Goal: Information Seeking & Learning: Learn about a topic

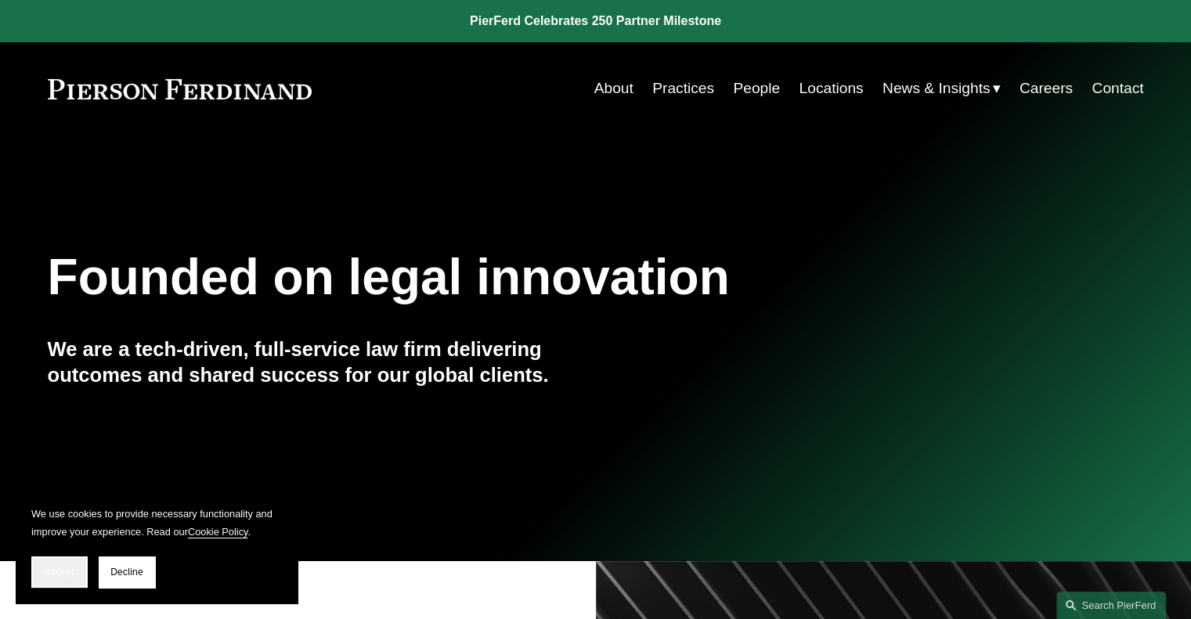
click at [60, 562] on button "Accept" at bounding box center [59, 572] width 56 height 31
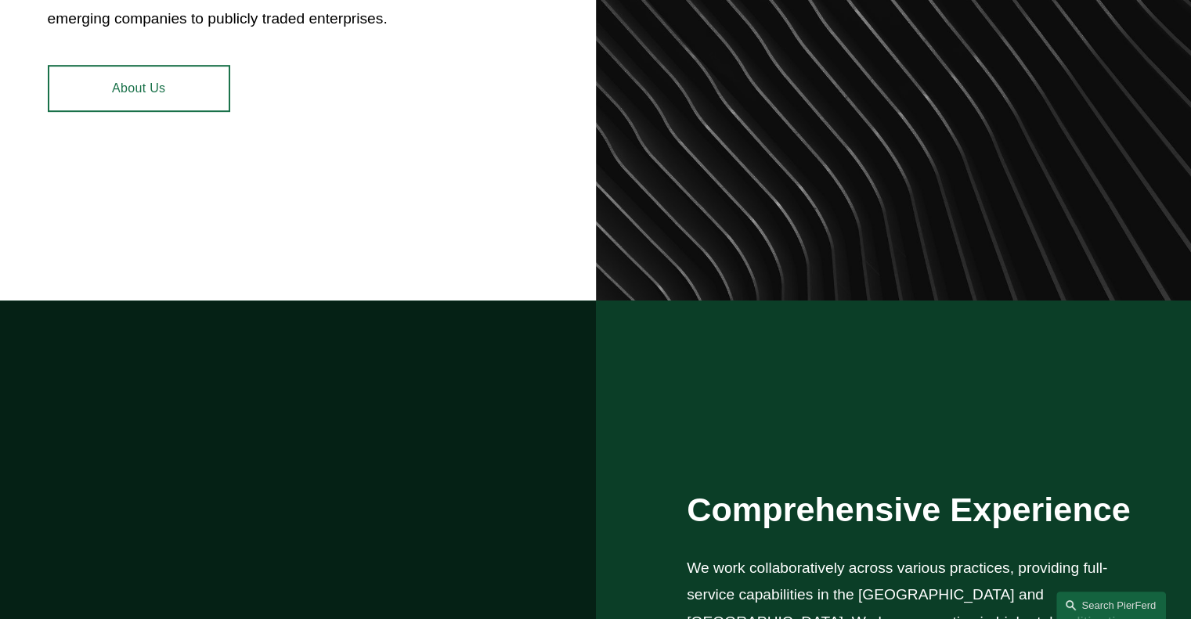
scroll to position [1096, 0]
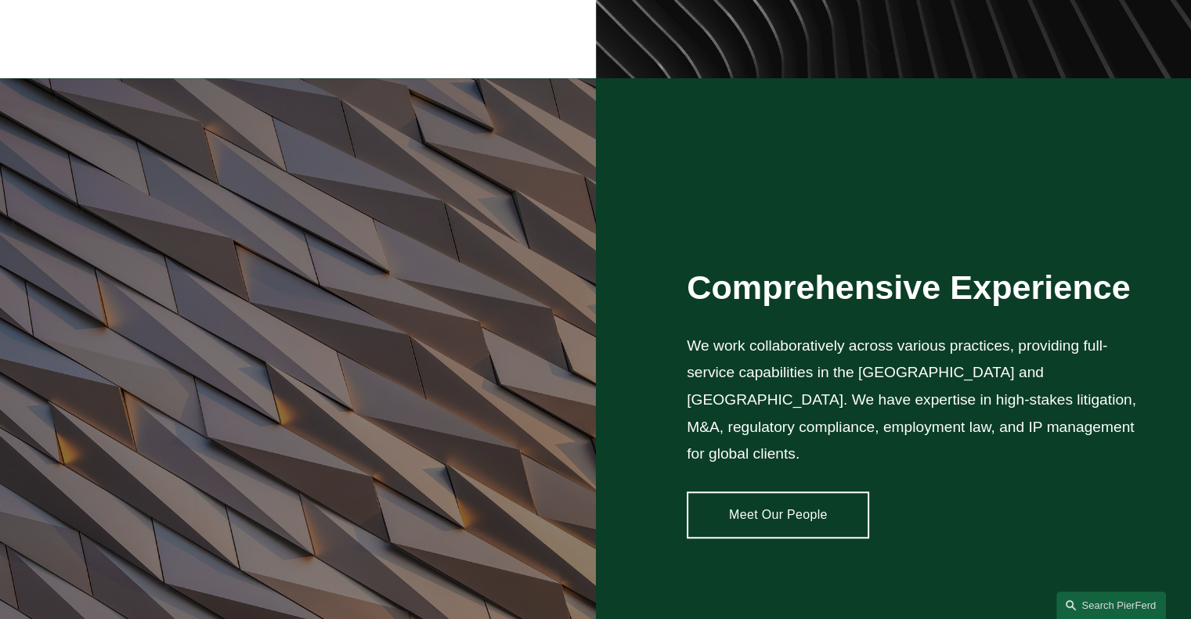
click at [779, 518] on link "Meet Our People" at bounding box center [778, 515] width 182 height 47
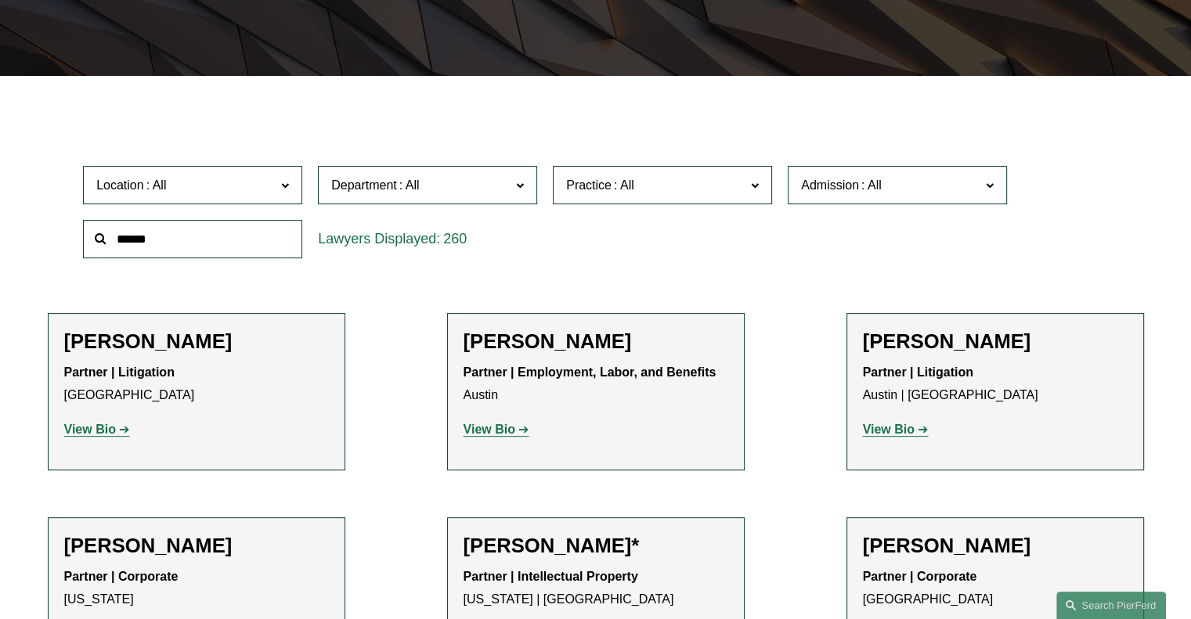
scroll to position [391, 0]
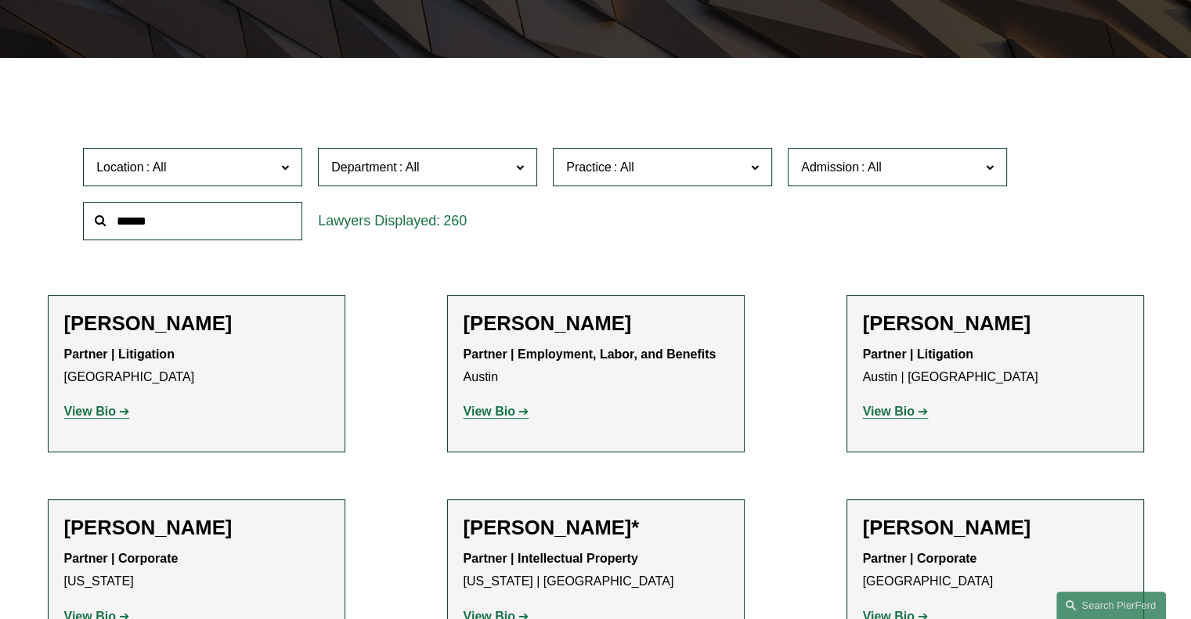
click at [100, 410] on strong "View Bio" at bounding box center [90, 411] width 52 height 13
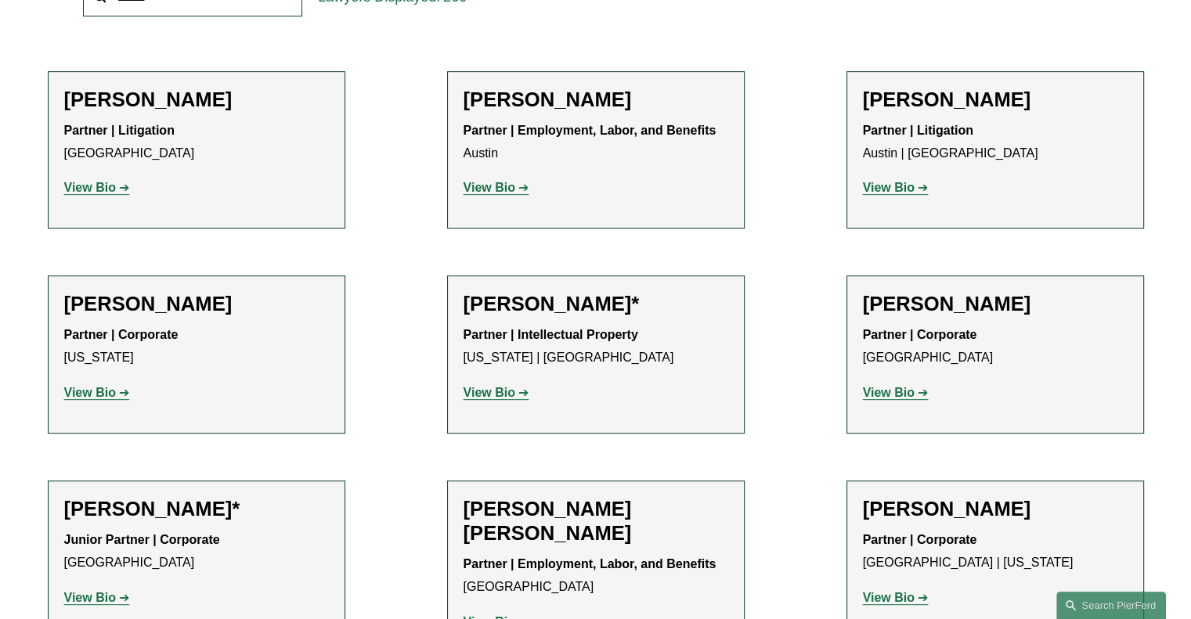
scroll to position [626, 0]
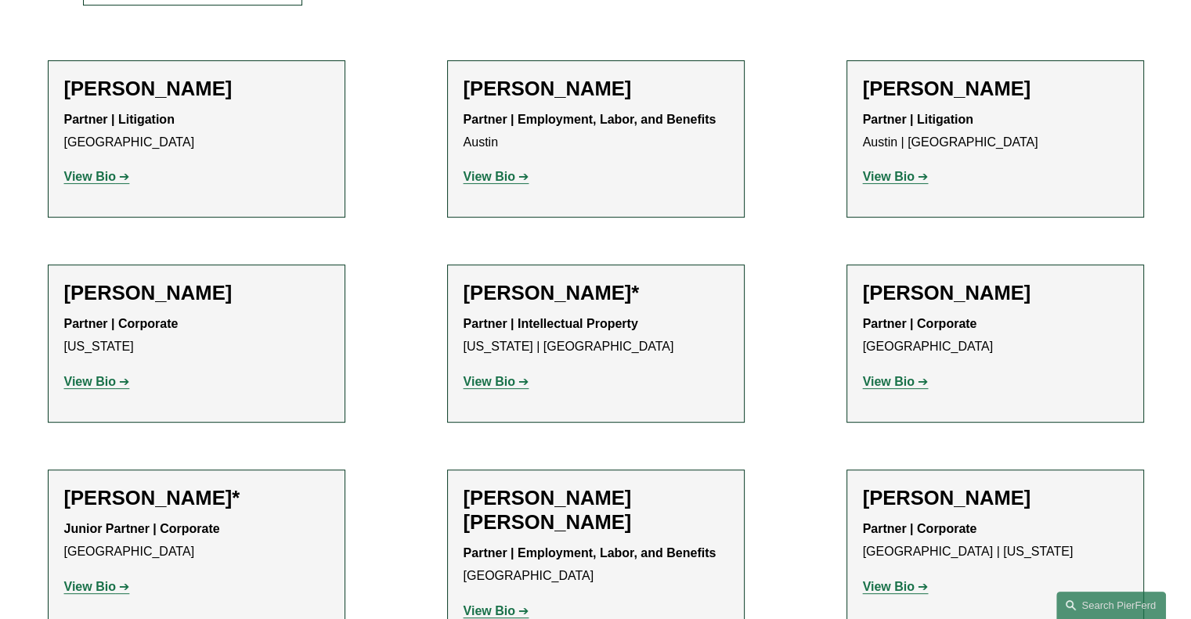
click at [486, 388] on strong "View Bio" at bounding box center [490, 381] width 52 height 13
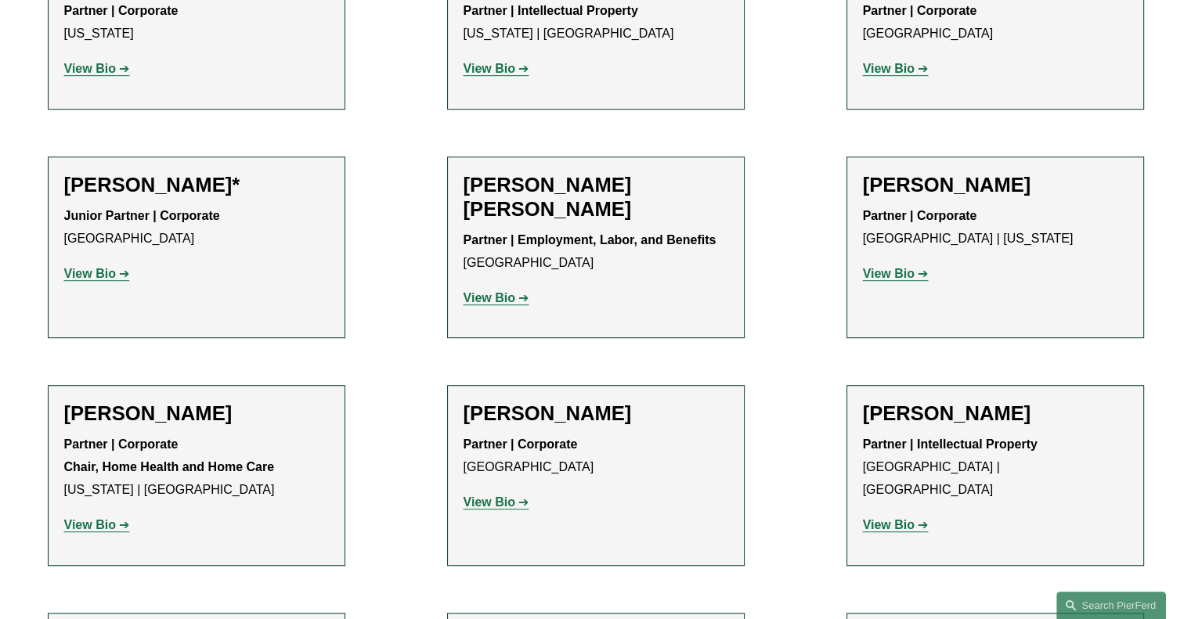
scroll to position [1018, 0]
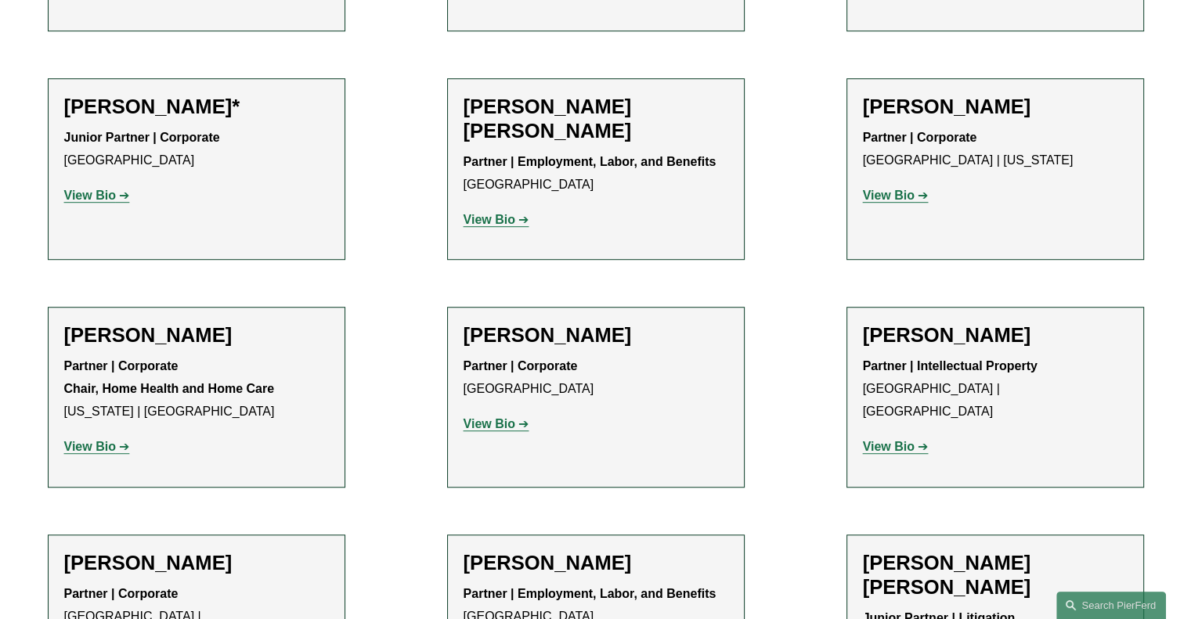
click at [98, 451] on strong "View Bio" at bounding box center [90, 446] width 52 height 13
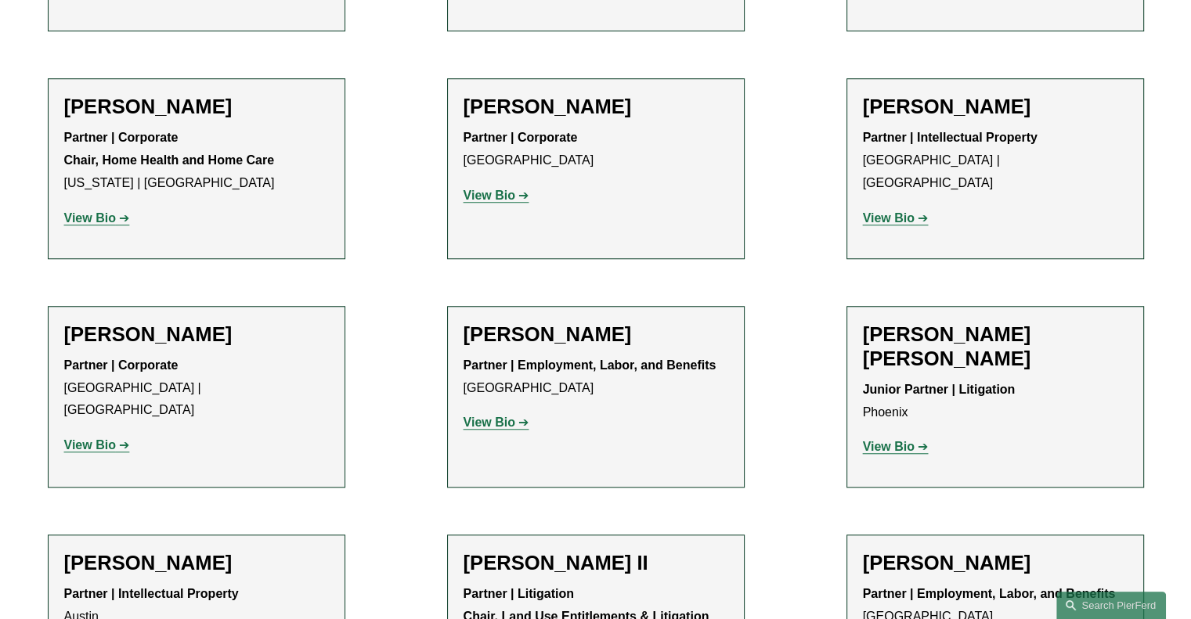
scroll to position [1253, 0]
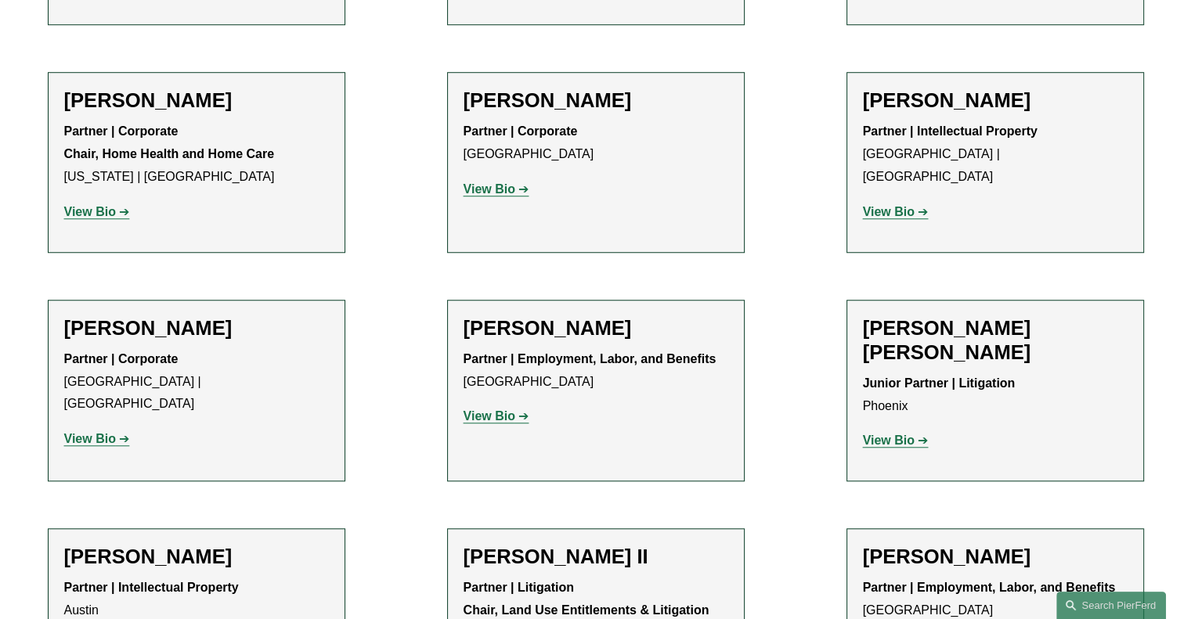
click at [489, 419] on strong "View Bio" at bounding box center [490, 416] width 52 height 13
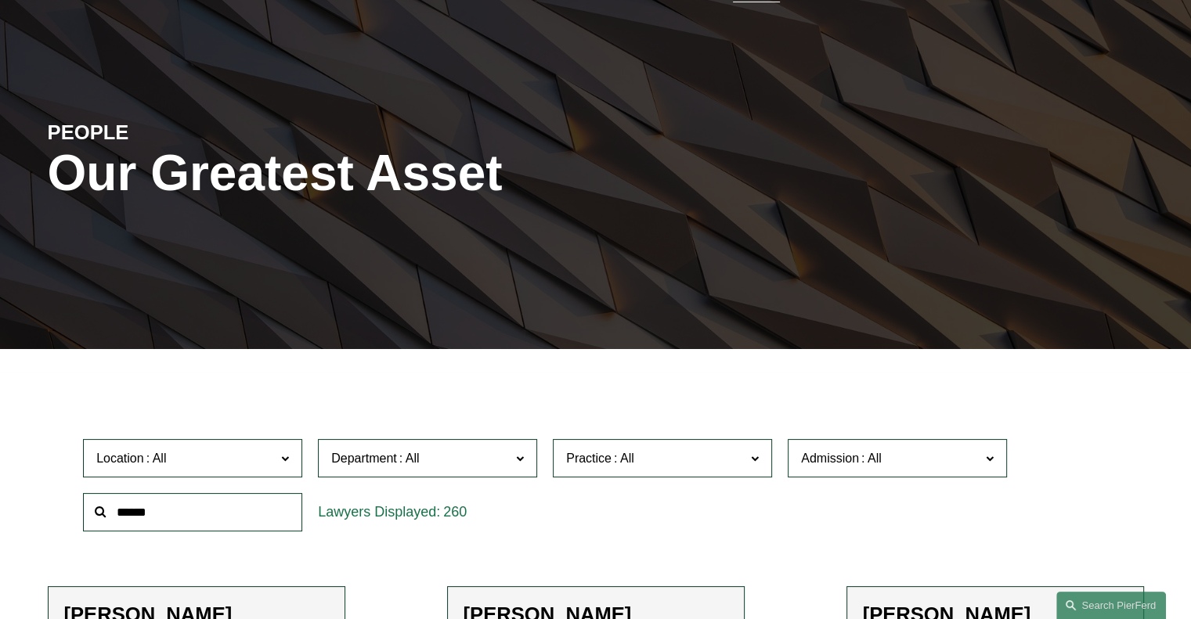
scroll to position [235, 0]
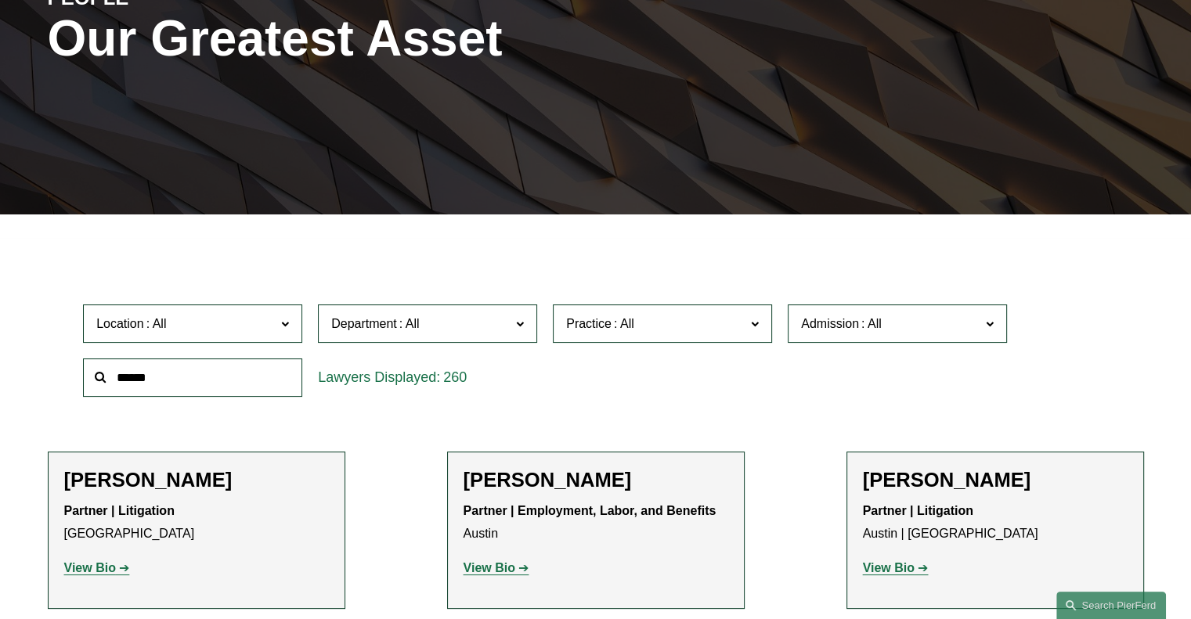
click at [491, 324] on span "Department" at bounding box center [420, 323] width 179 height 21
click at [0, 0] on link "Litigation" at bounding box center [0, 0] width 0 height 0
click at [226, 388] on input "text" at bounding box center [192, 378] width 219 height 38
click at [608, 382] on div "Location All Atlanta Austin Boston Charlotte Chicago Cincinnati Cleveland Colum…" at bounding box center [595, 350] width 1041 height 107
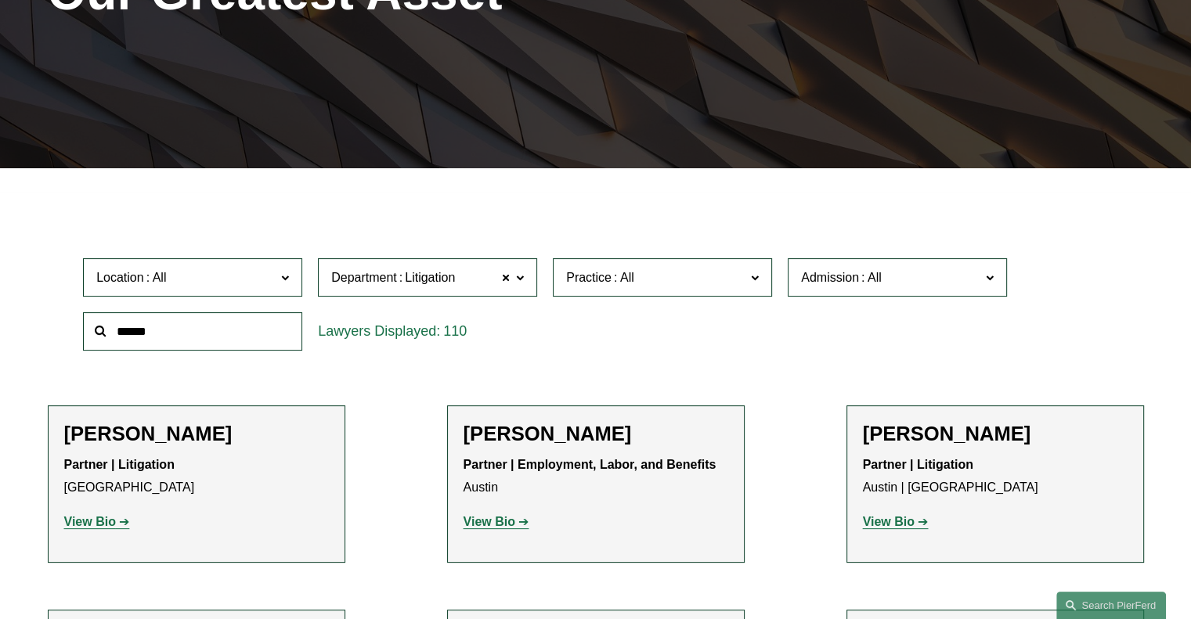
scroll to position [313, 0]
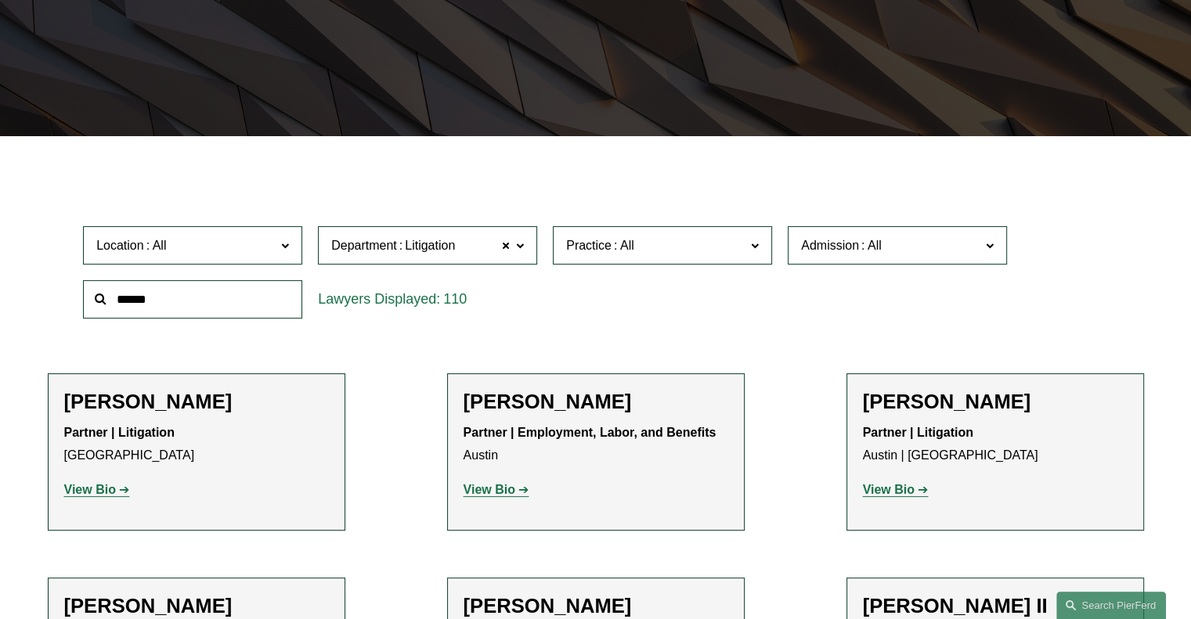
click at [506, 247] on span at bounding box center [505, 246] width 9 height 20
click at [544, 301] on div "260" at bounding box center [427, 299] width 235 height 54
click at [518, 242] on span at bounding box center [520, 245] width 8 height 20
click at [612, 303] on div "Location All Atlanta Austin Boston Charlotte Chicago Cincinnati Cleveland Colum…" at bounding box center [595, 271] width 1041 height 107
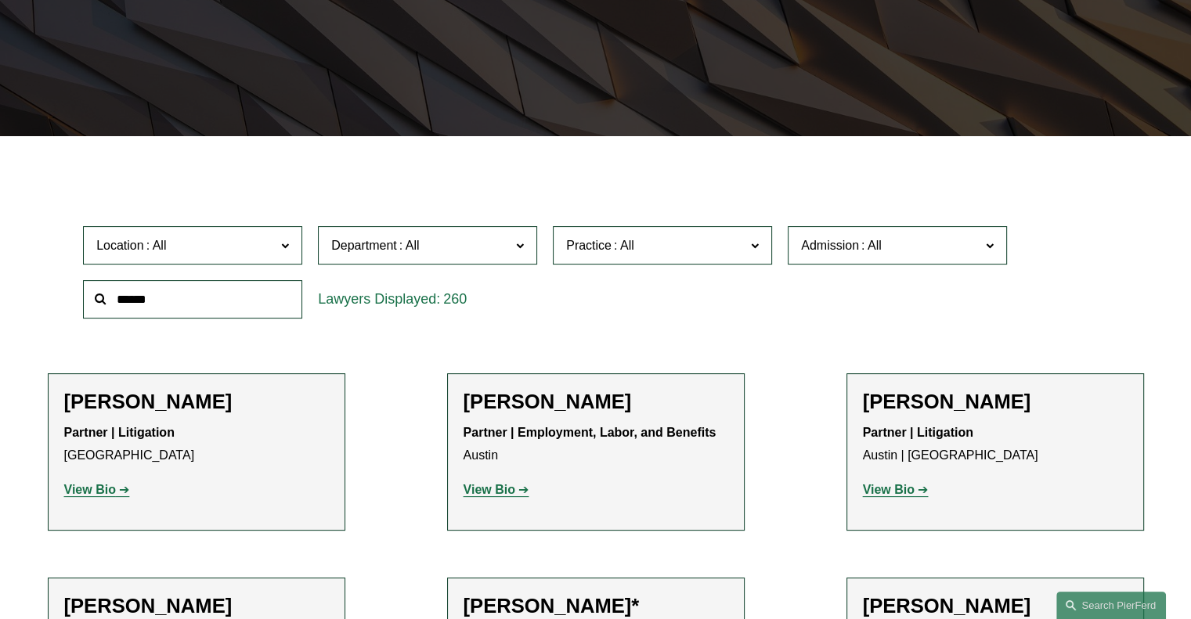
click at [0, 0] on link "All" at bounding box center [0, 0] width 0 height 0
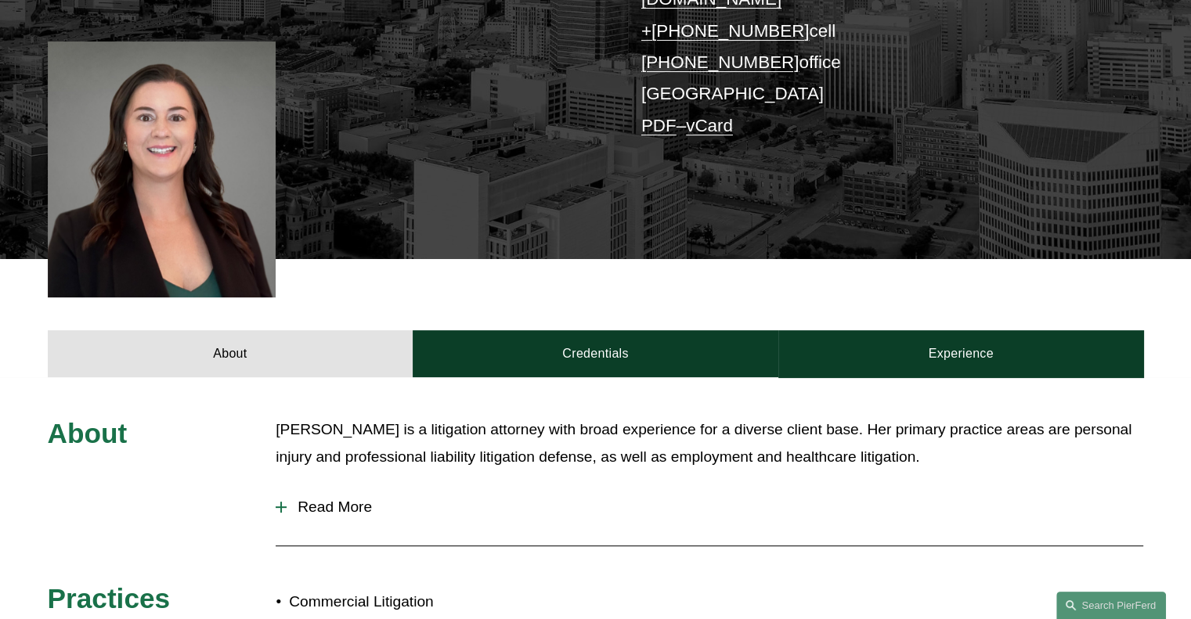
scroll to position [391, 0]
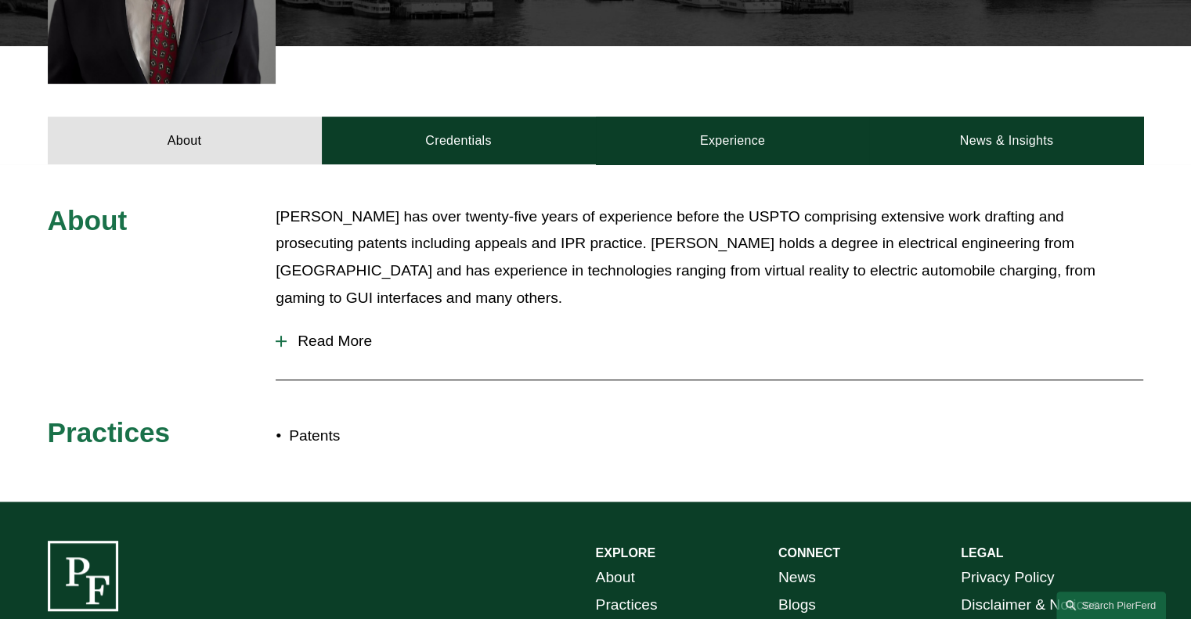
scroll to position [403, 0]
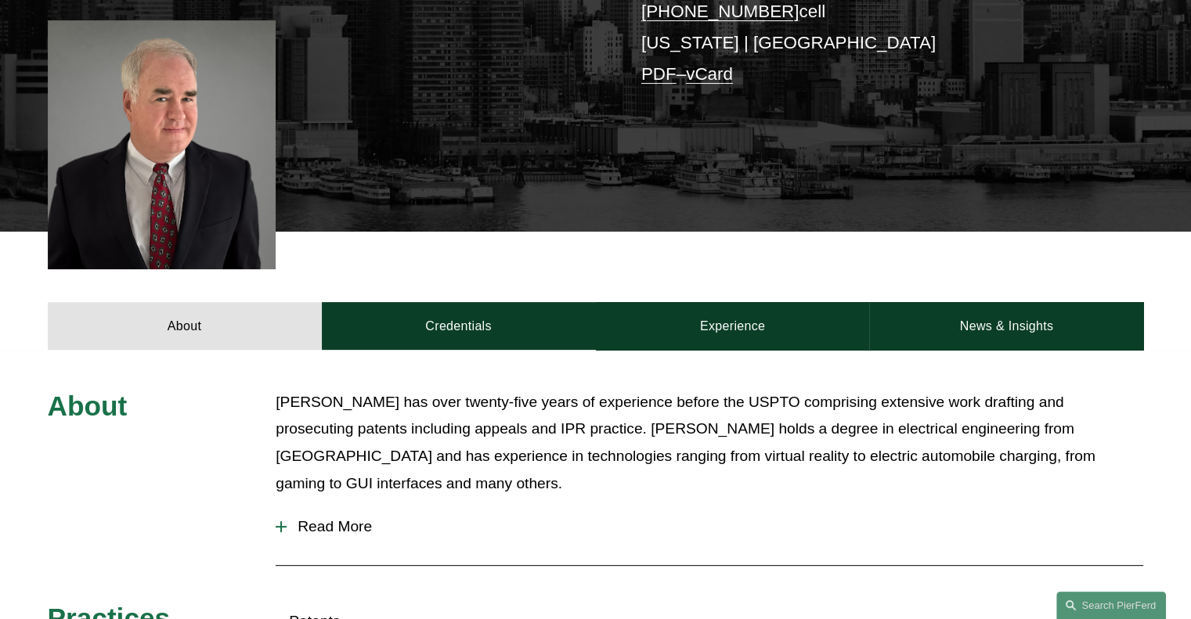
click at [276, 521] on div at bounding box center [281, 526] width 11 height 11
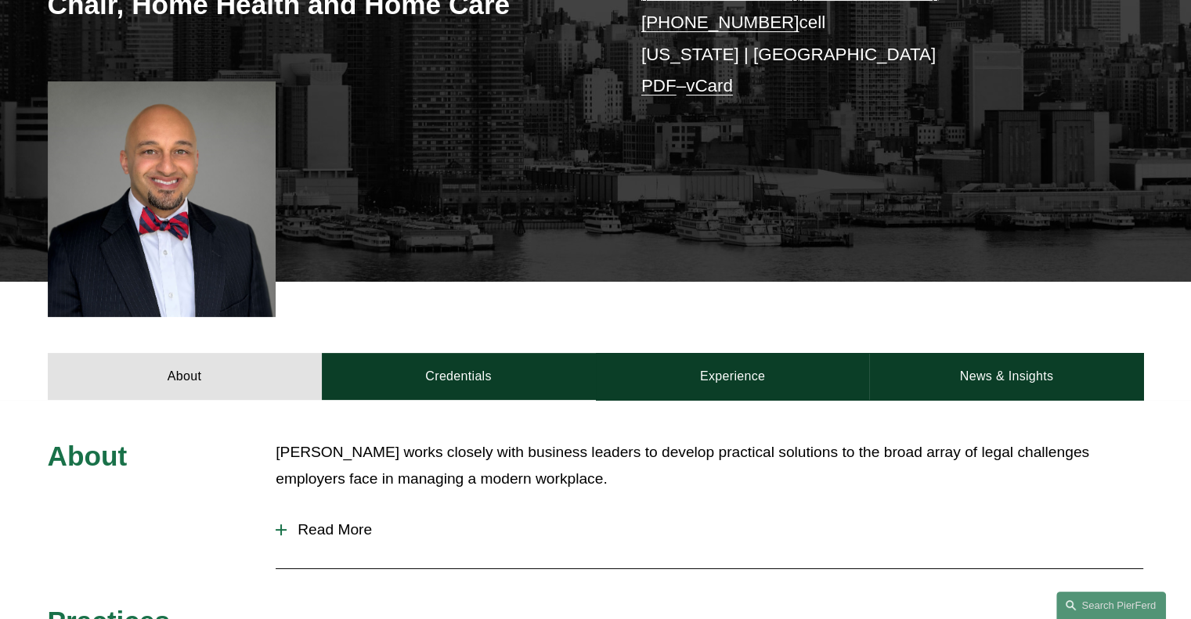
scroll to position [504, 0]
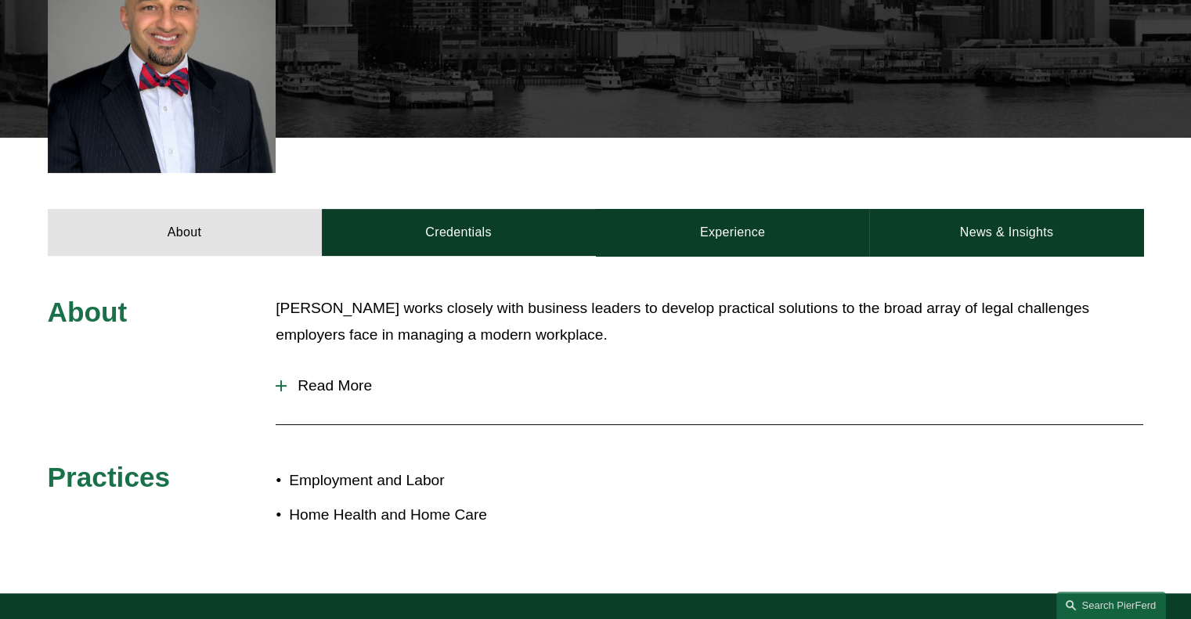
click at [287, 384] on span "Read More" at bounding box center [715, 385] width 857 height 17
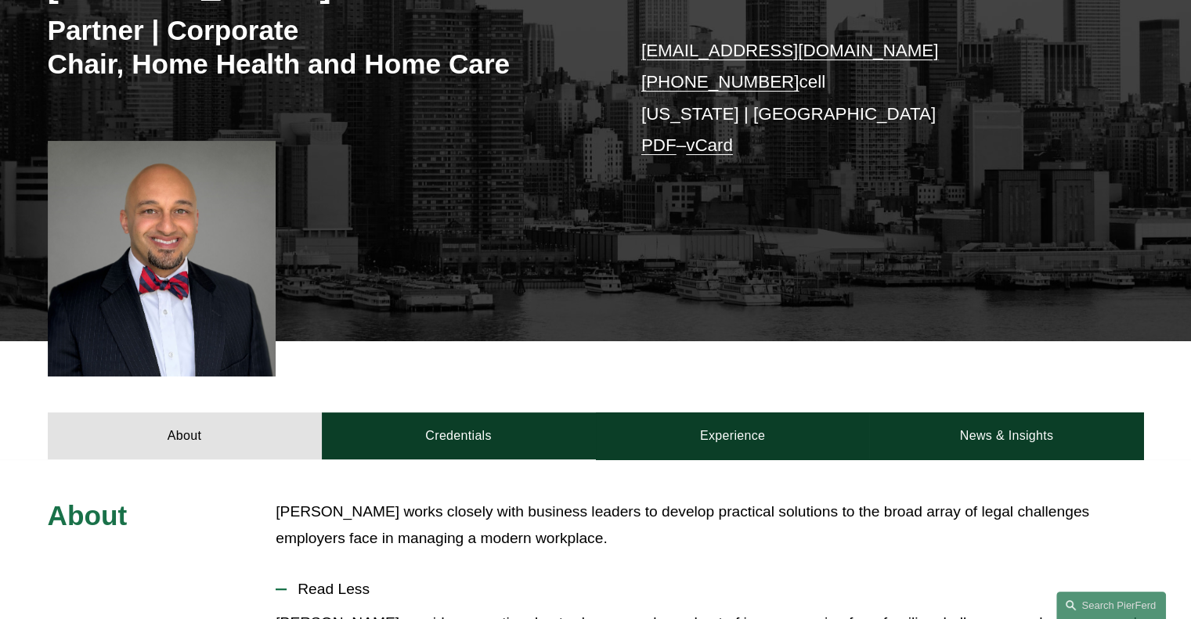
scroll to position [348, 0]
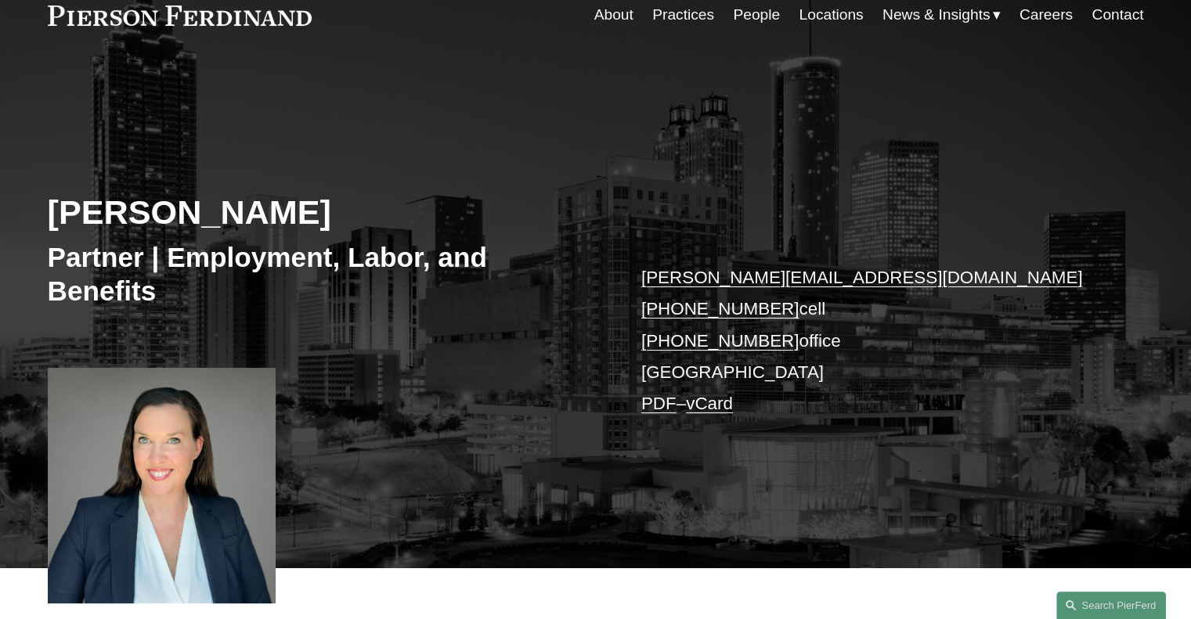
scroll to position [157, 0]
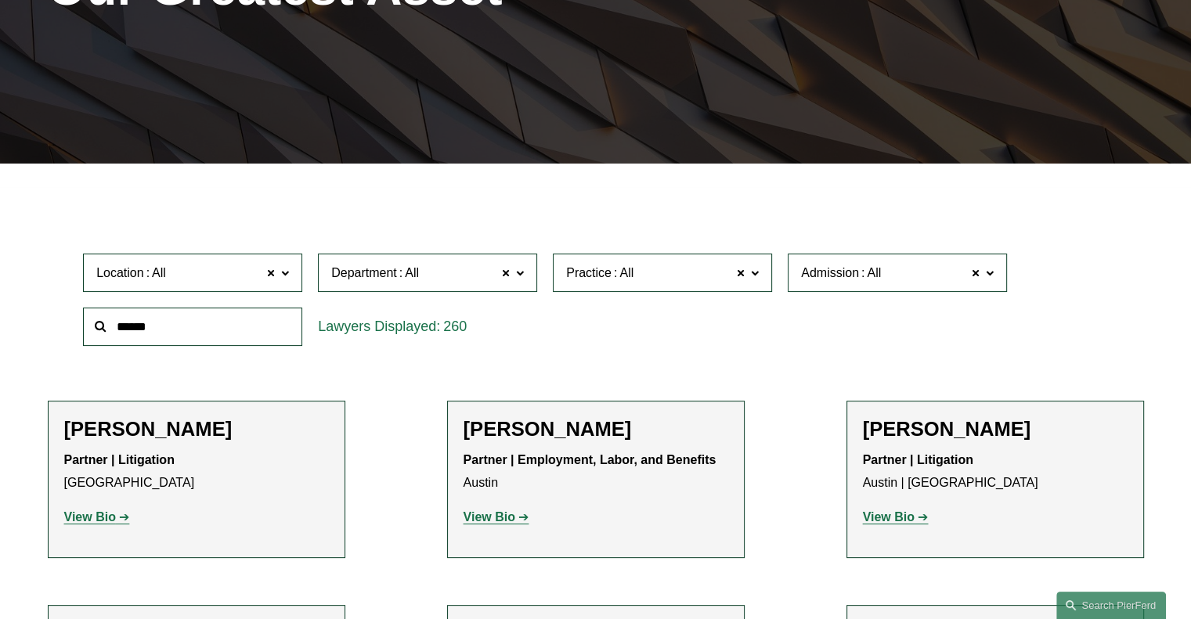
scroll to position [313, 0]
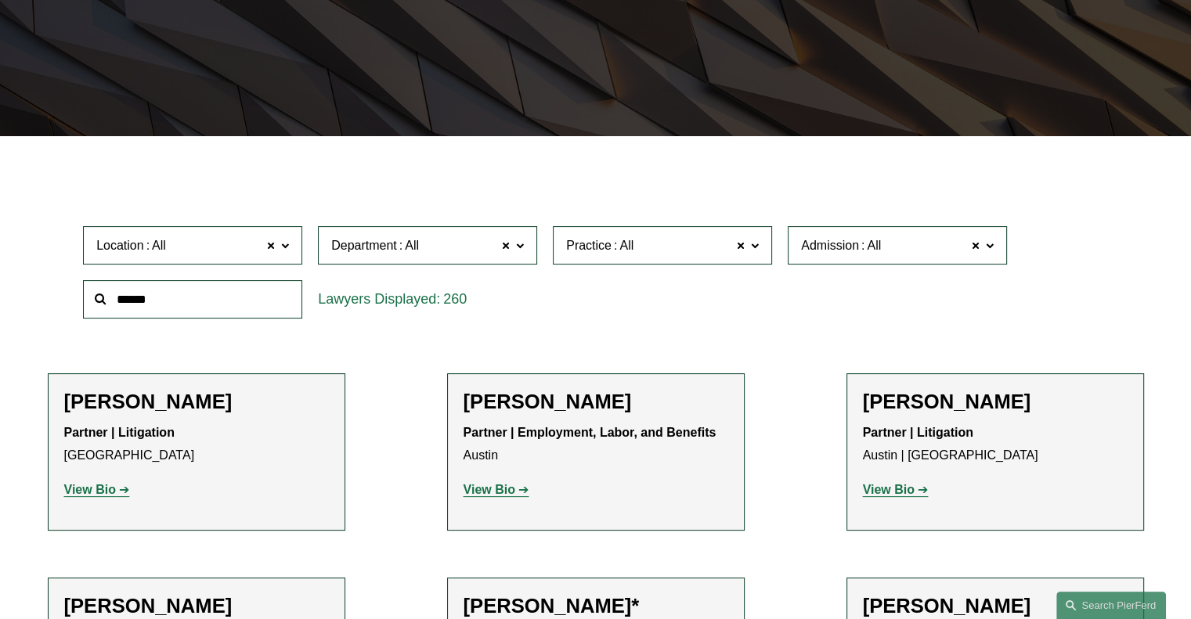
click at [525, 245] on label "Department All" at bounding box center [427, 245] width 219 height 38
click at [0, 0] on link "Litigation" at bounding box center [0, 0] width 0 height 0
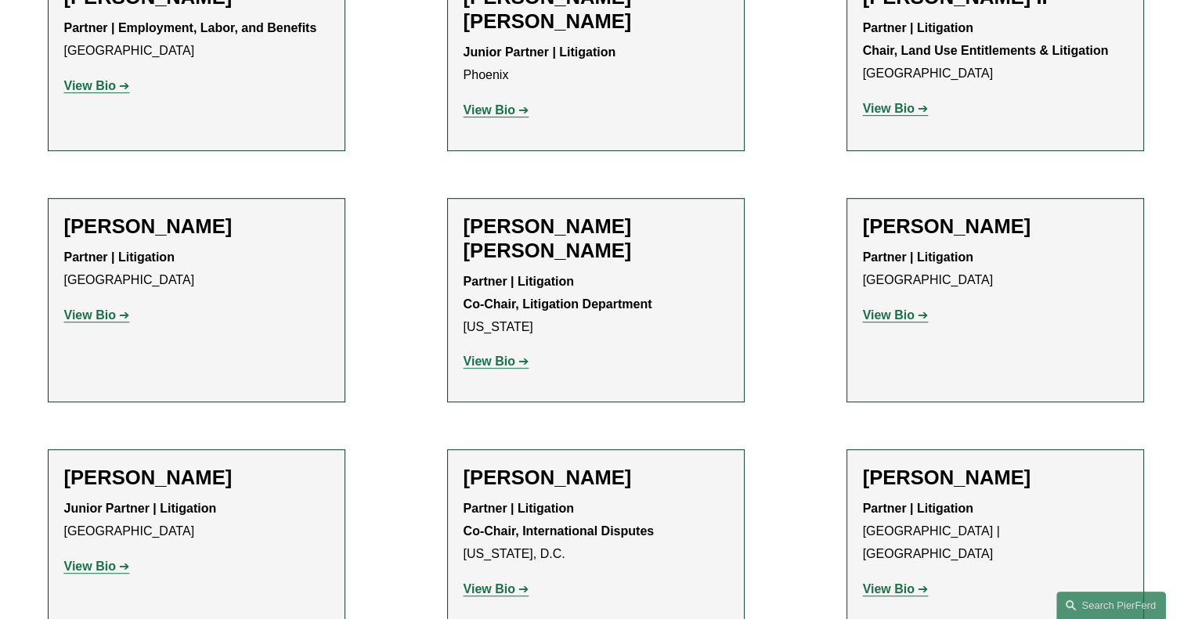
scroll to position [940, 0]
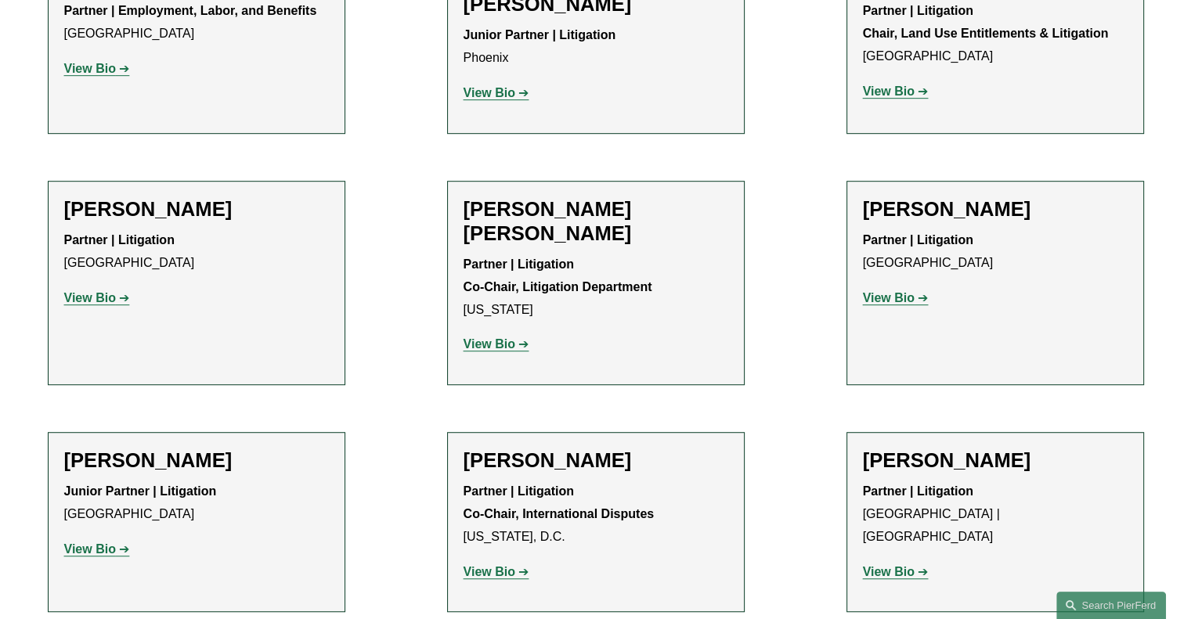
click at [114, 543] on strong "View Bio" at bounding box center [90, 549] width 52 height 13
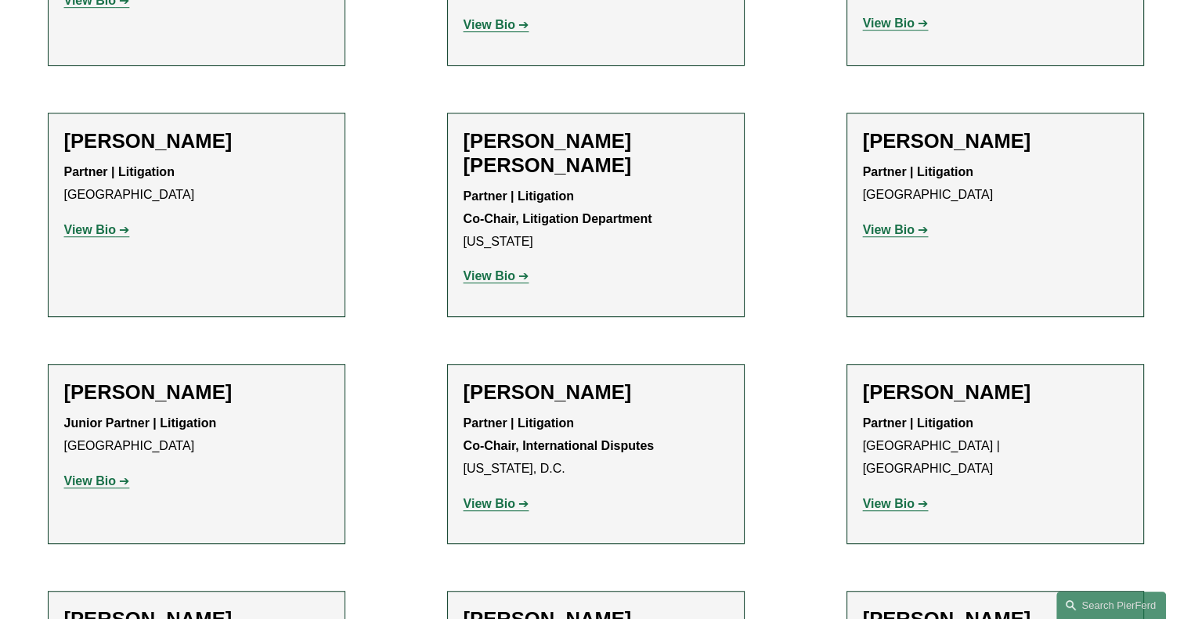
scroll to position [1096, 0]
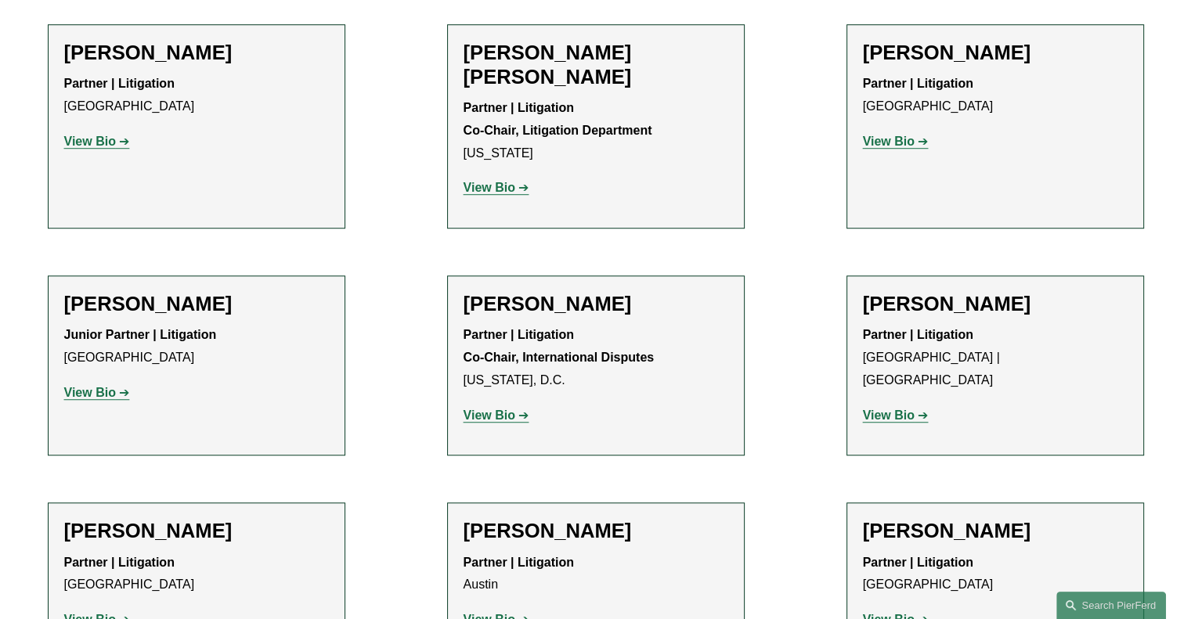
click at [911, 409] on strong "View Bio" at bounding box center [889, 415] width 52 height 13
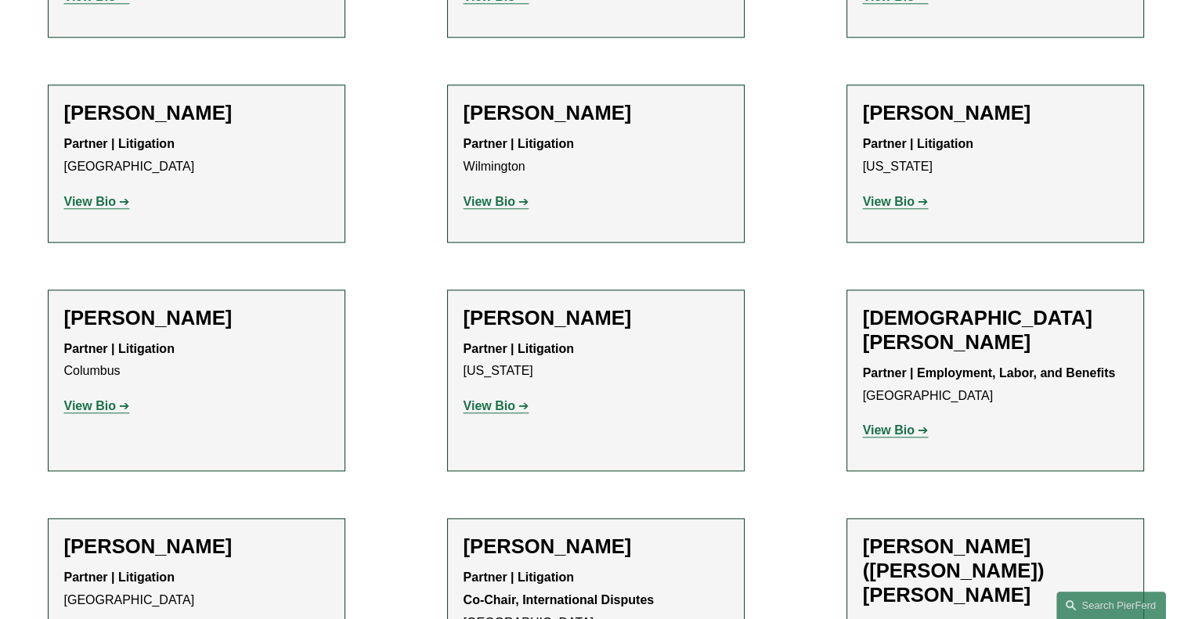
scroll to position [1723, 0]
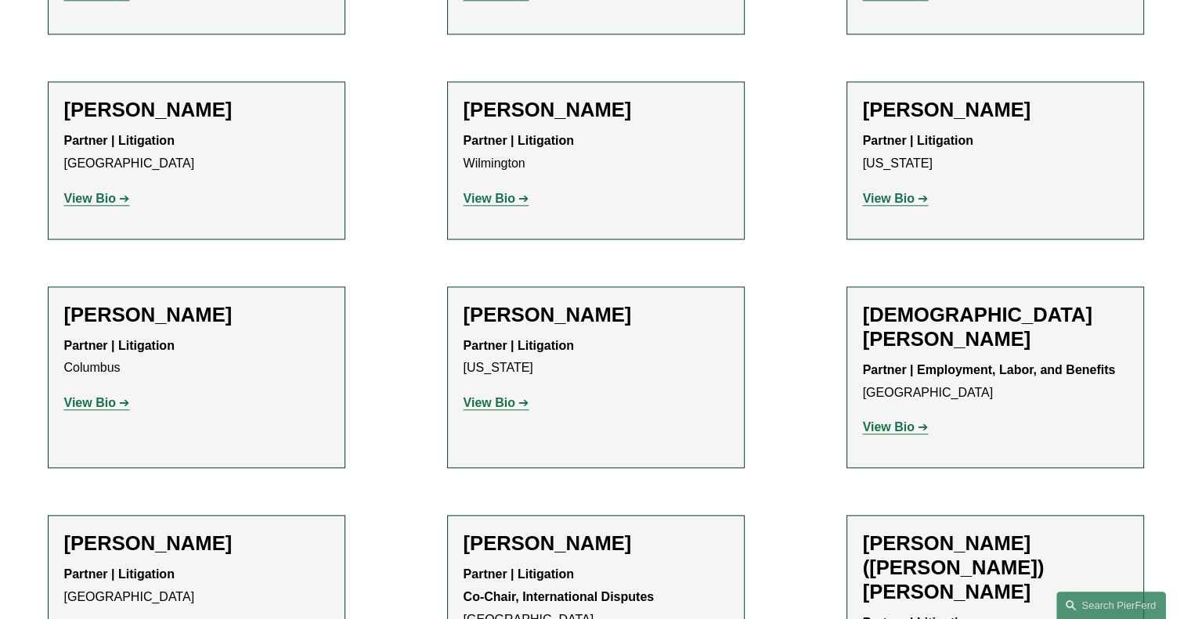
click at [905, 420] on strong "View Bio" at bounding box center [889, 426] width 52 height 13
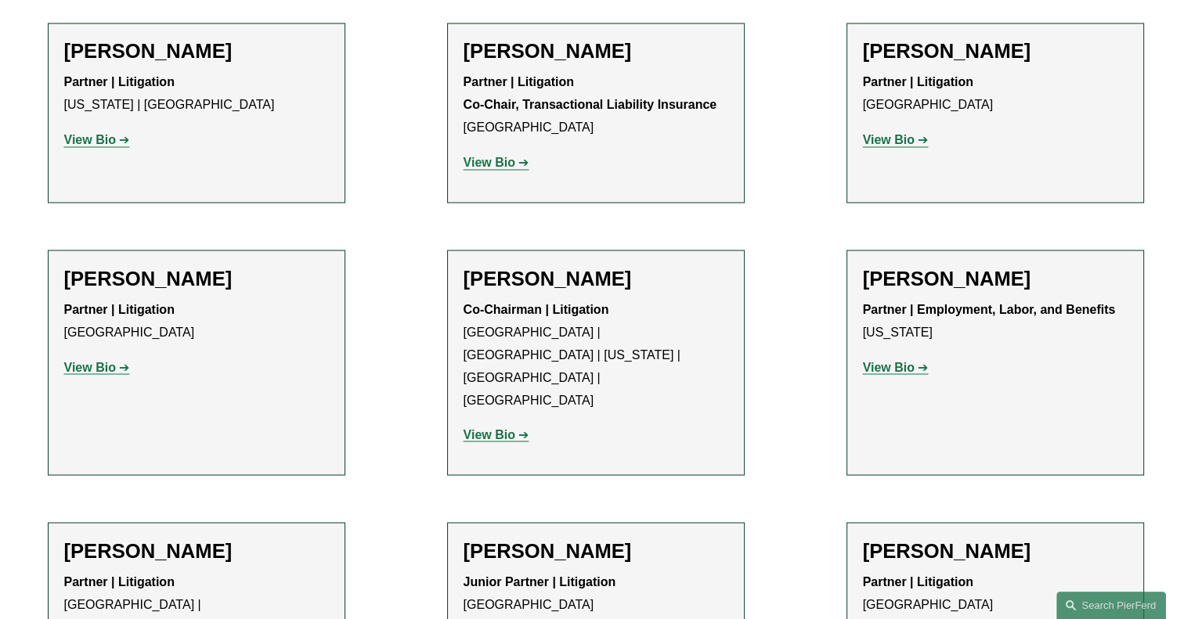
scroll to position [2740, 0]
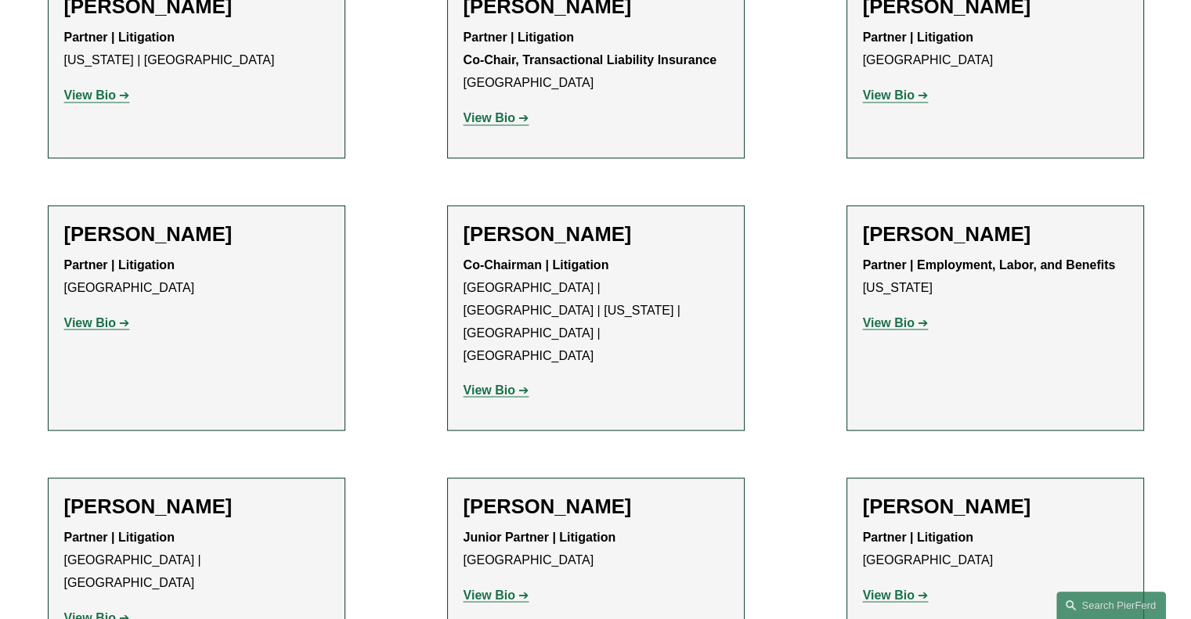
click at [502, 383] on strong "View Bio" at bounding box center [490, 389] width 52 height 13
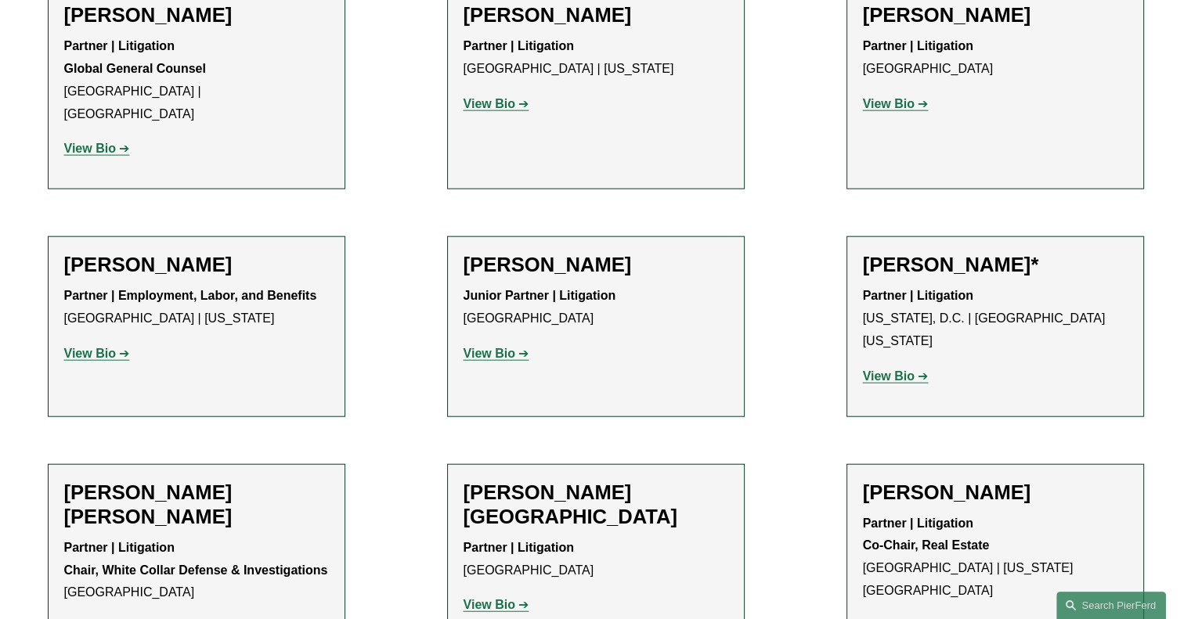
scroll to position [3680, 0]
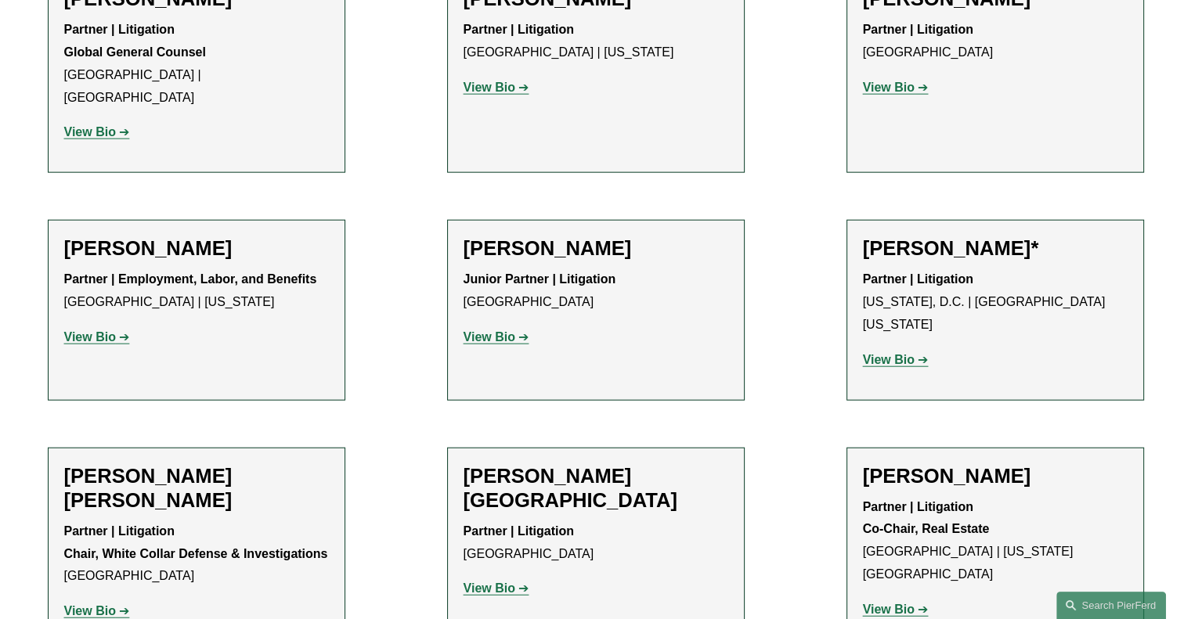
click at [911, 353] on strong "View Bio" at bounding box center [889, 359] width 52 height 13
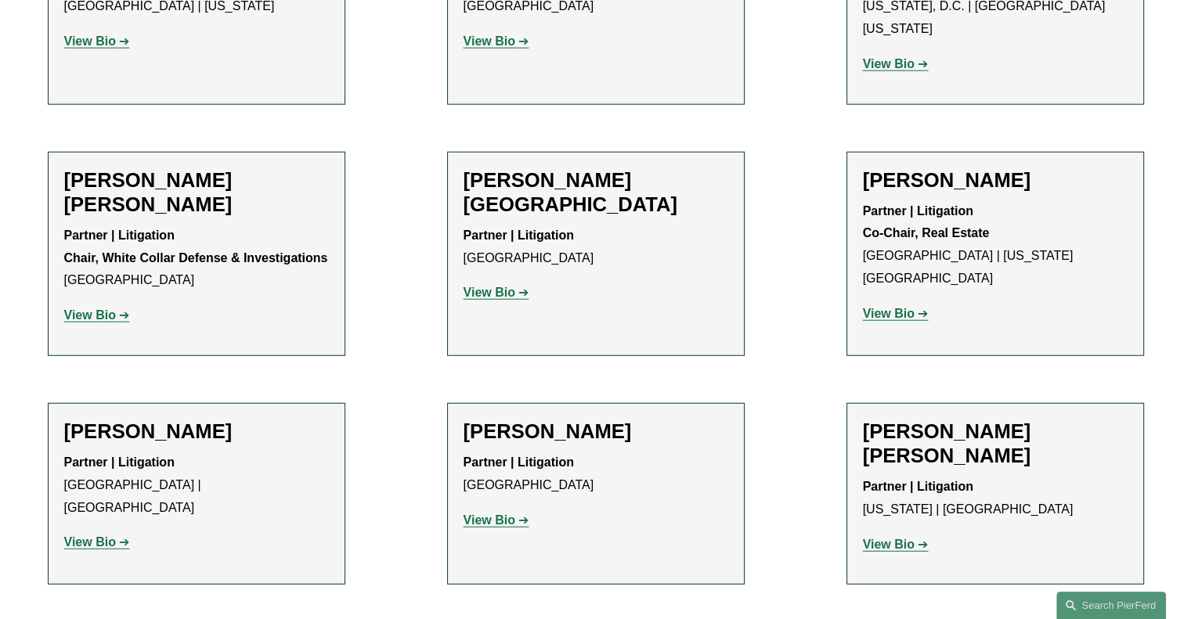
scroll to position [3993, 0]
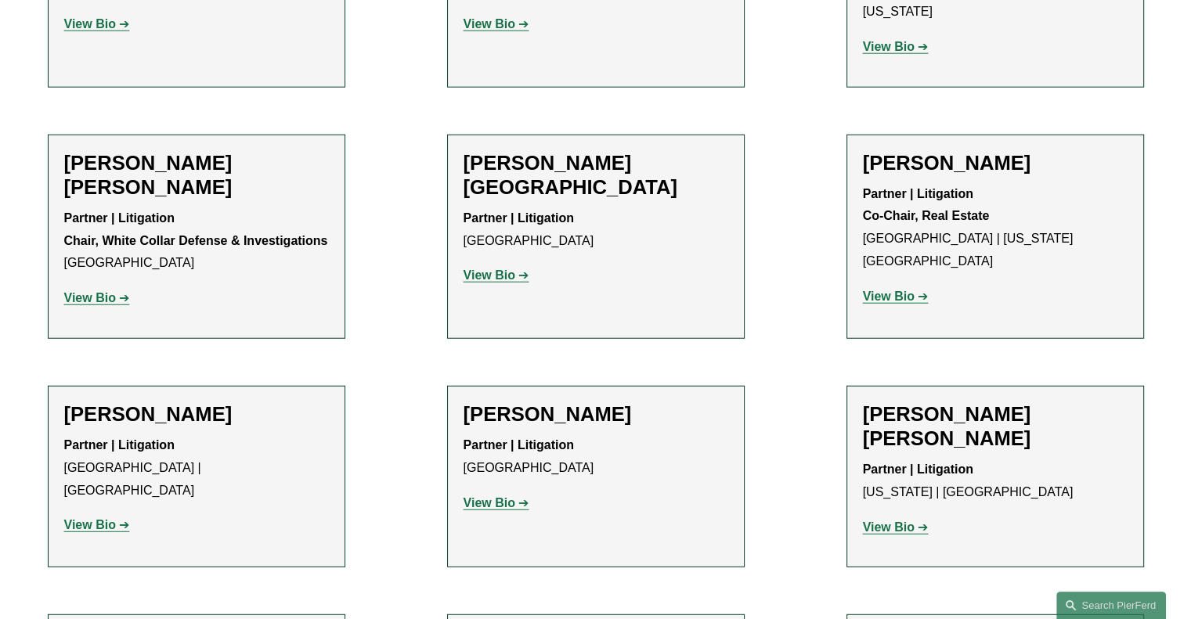
click at [84, 518] on strong "View Bio" at bounding box center [90, 524] width 52 height 13
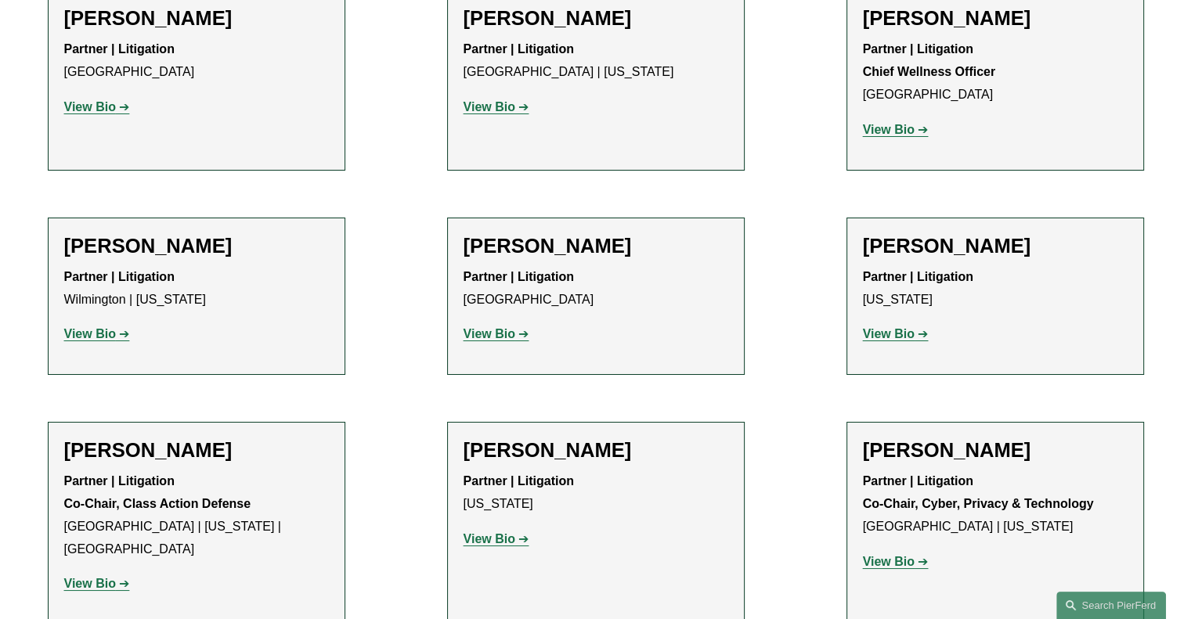
scroll to position [5638, 0]
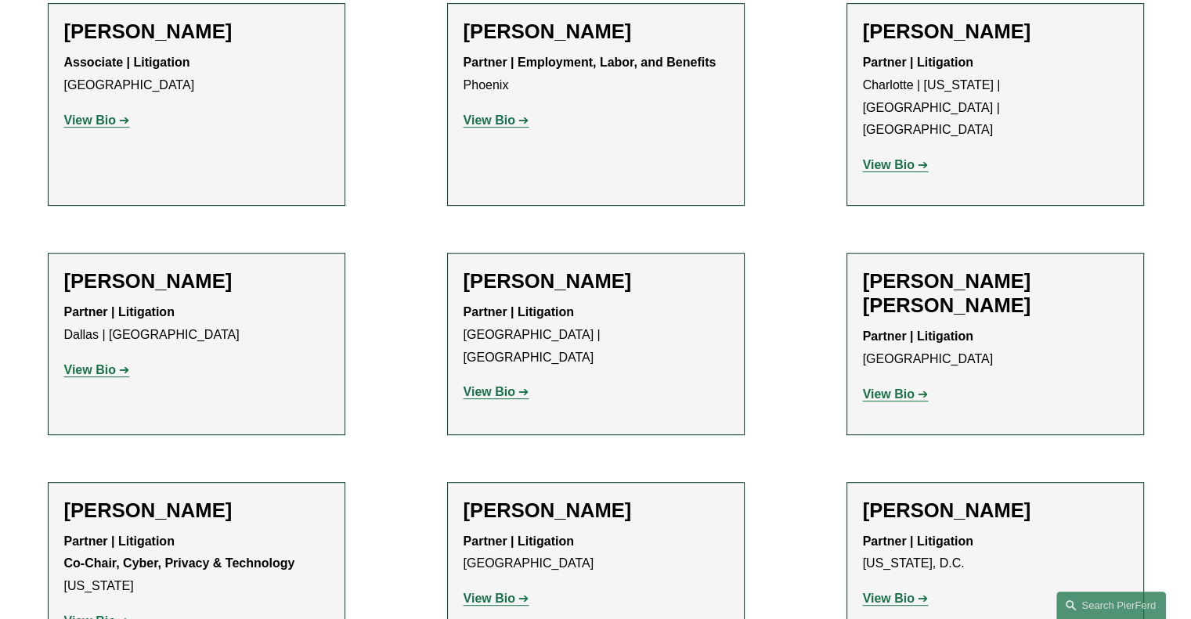
scroll to position [6655, 0]
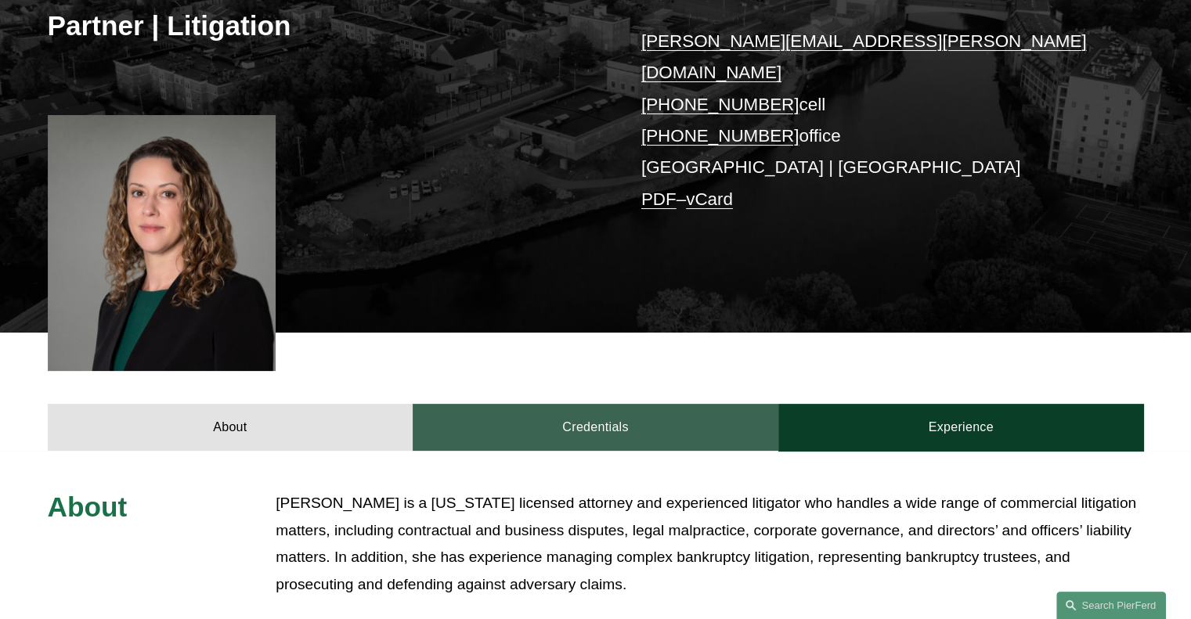
scroll to position [313, 0]
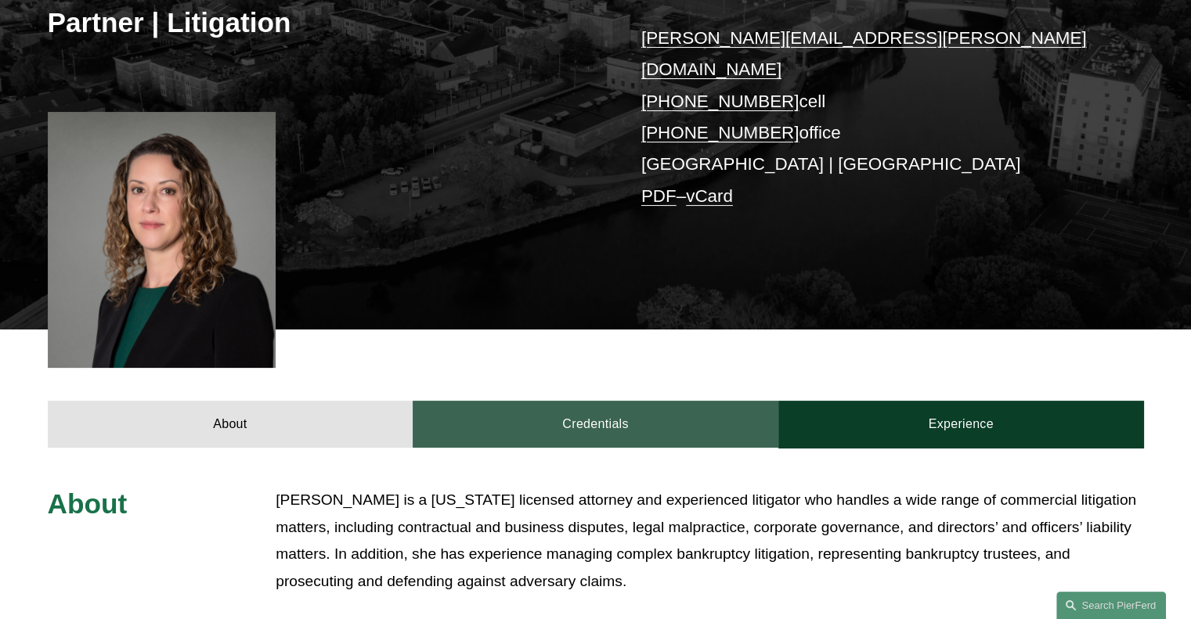
click at [555, 401] on link "Credentials" at bounding box center [596, 424] width 366 height 47
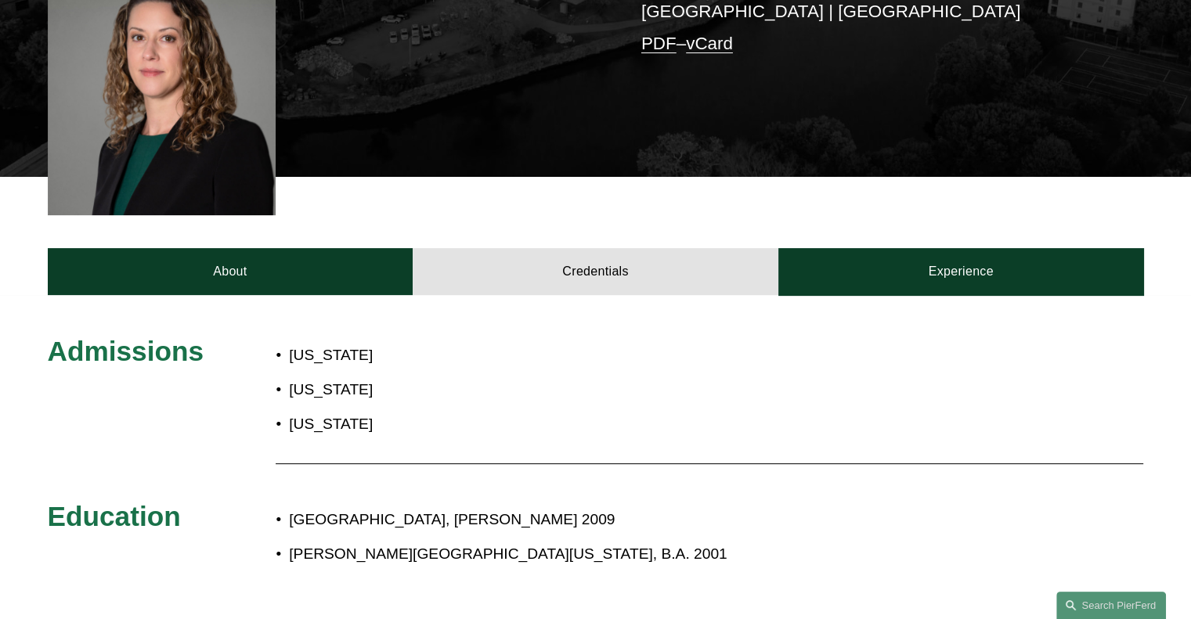
scroll to position [470, 0]
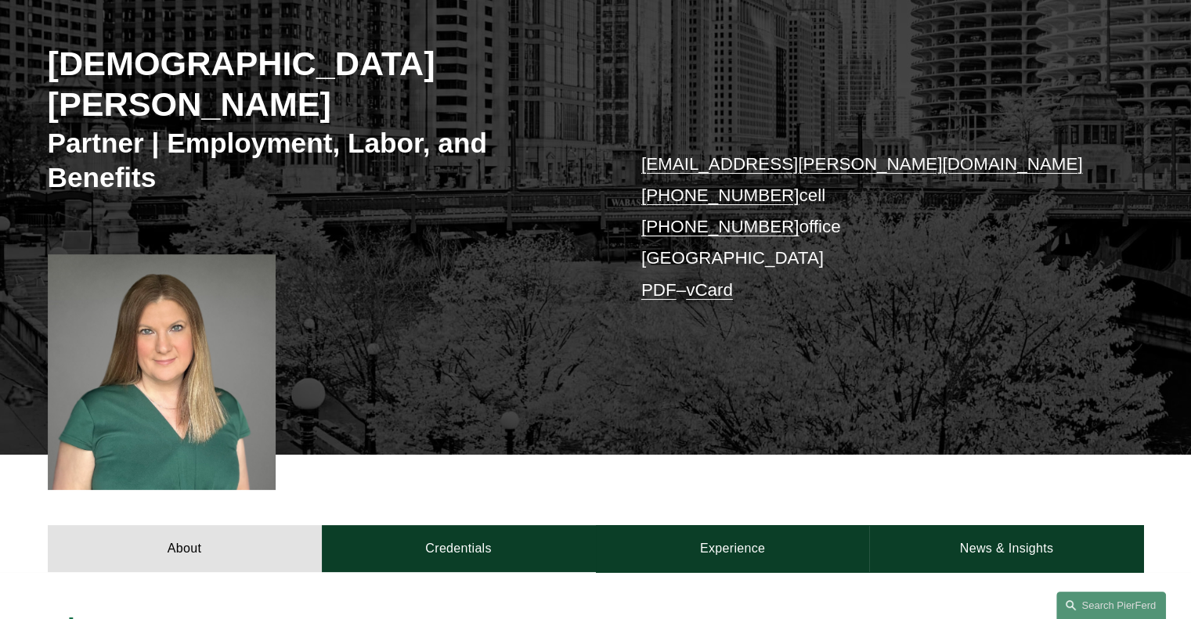
scroll to position [235, 0]
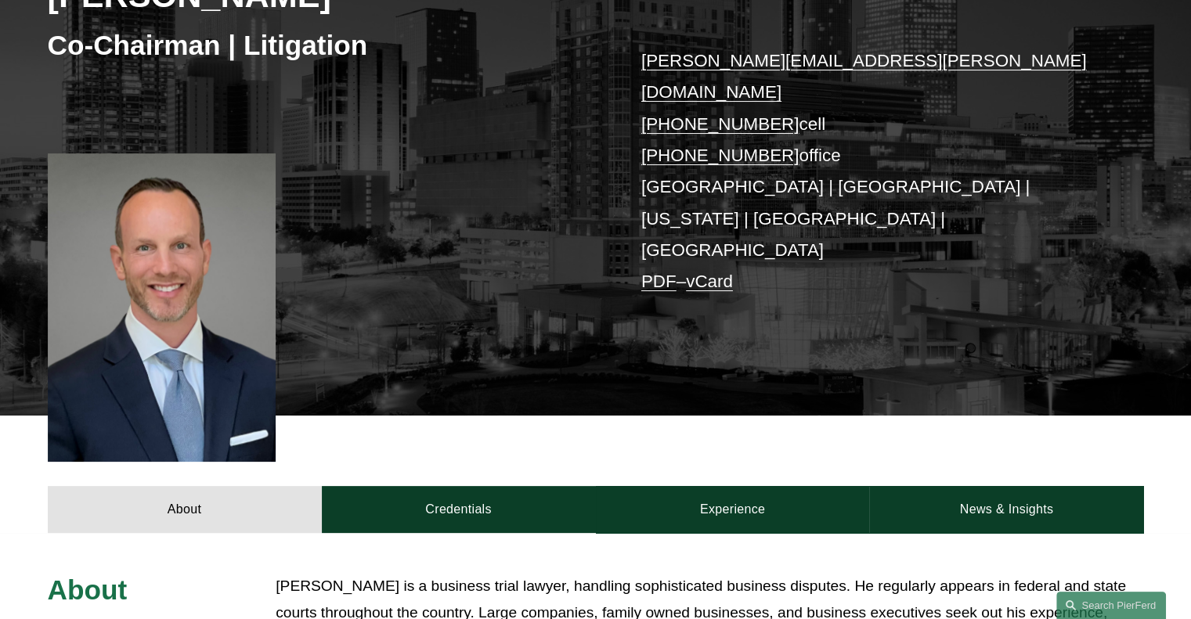
scroll to position [391, 0]
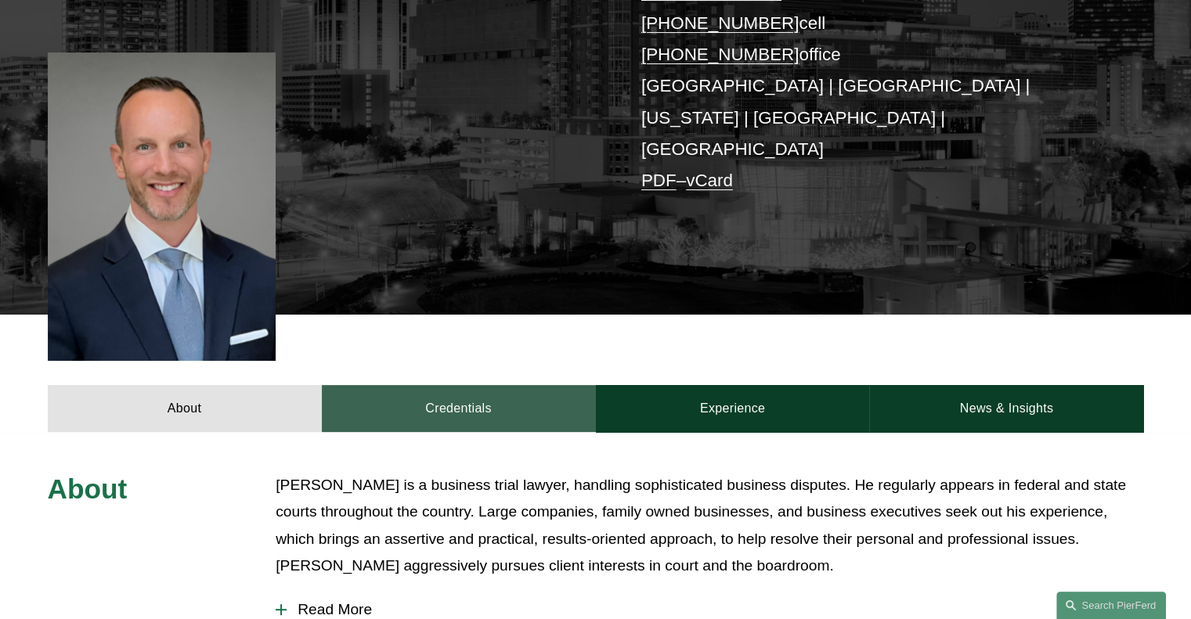
click at [454, 385] on link "Credentials" at bounding box center [459, 408] width 274 height 47
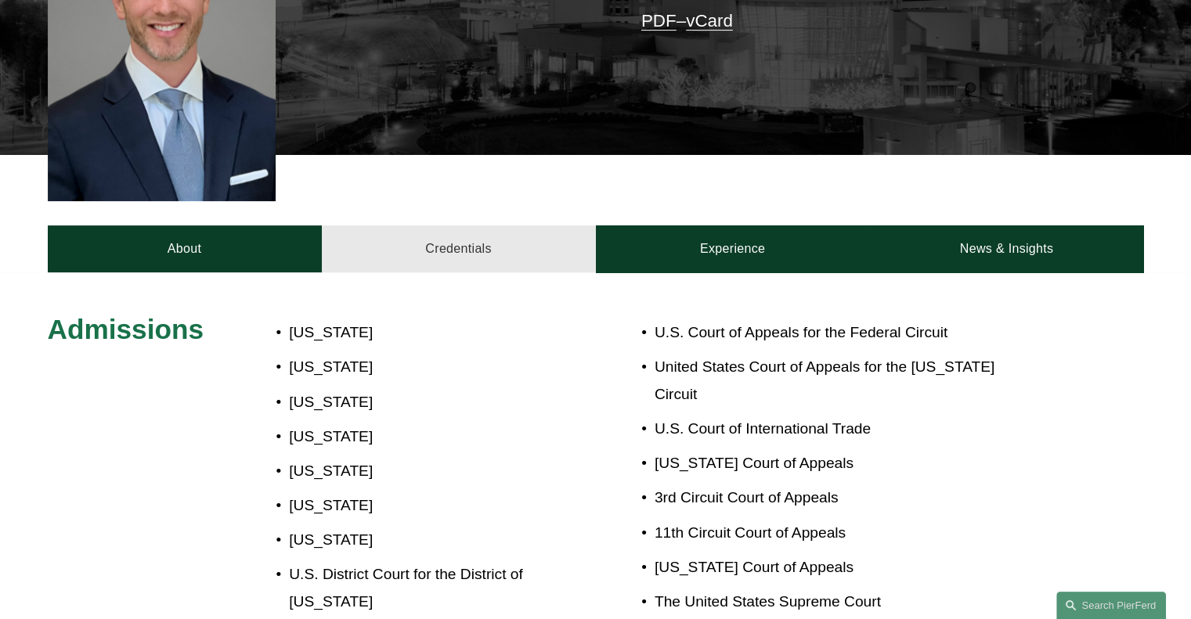
scroll to position [548, 0]
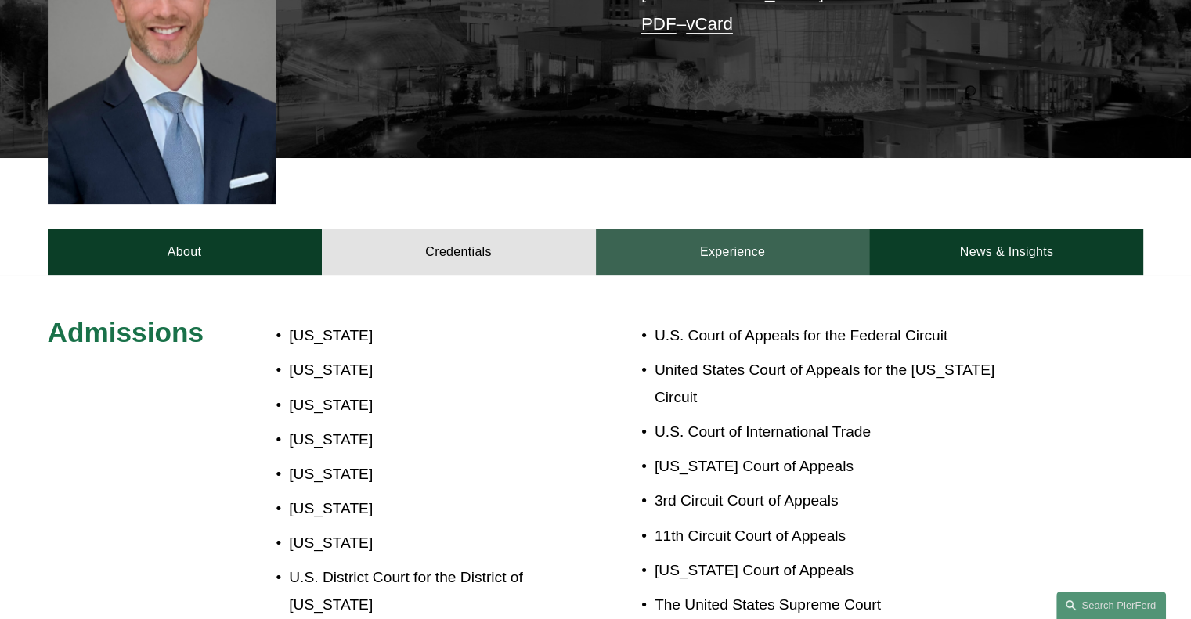
click at [745, 229] on link "Experience" at bounding box center [733, 252] width 274 height 47
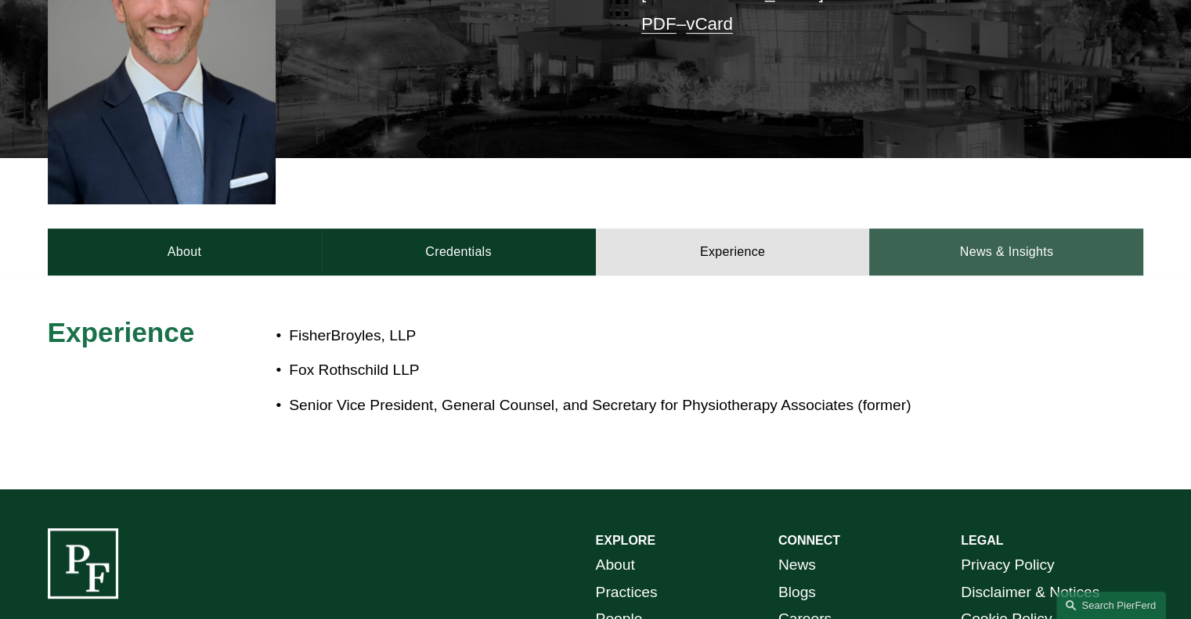
click at [1024, 229] on link "News & Insights" at bounding box center [1006, 252] width 274 height 47
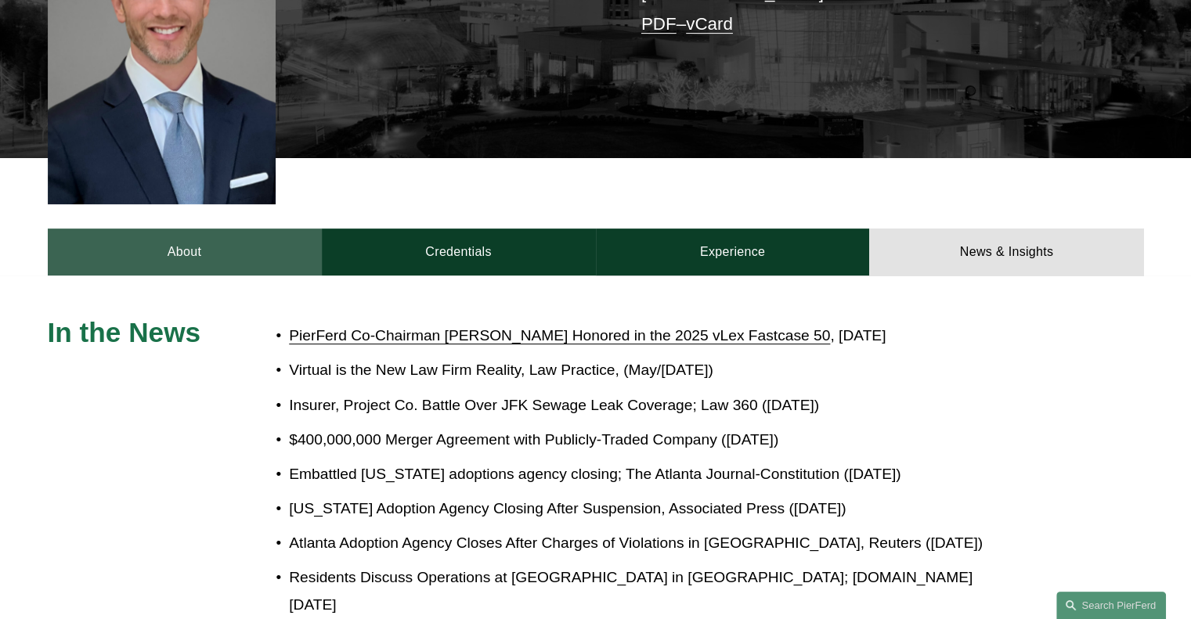
click at [165, 229] on link "About" at bounding box center [185, 252] width 274 height 47
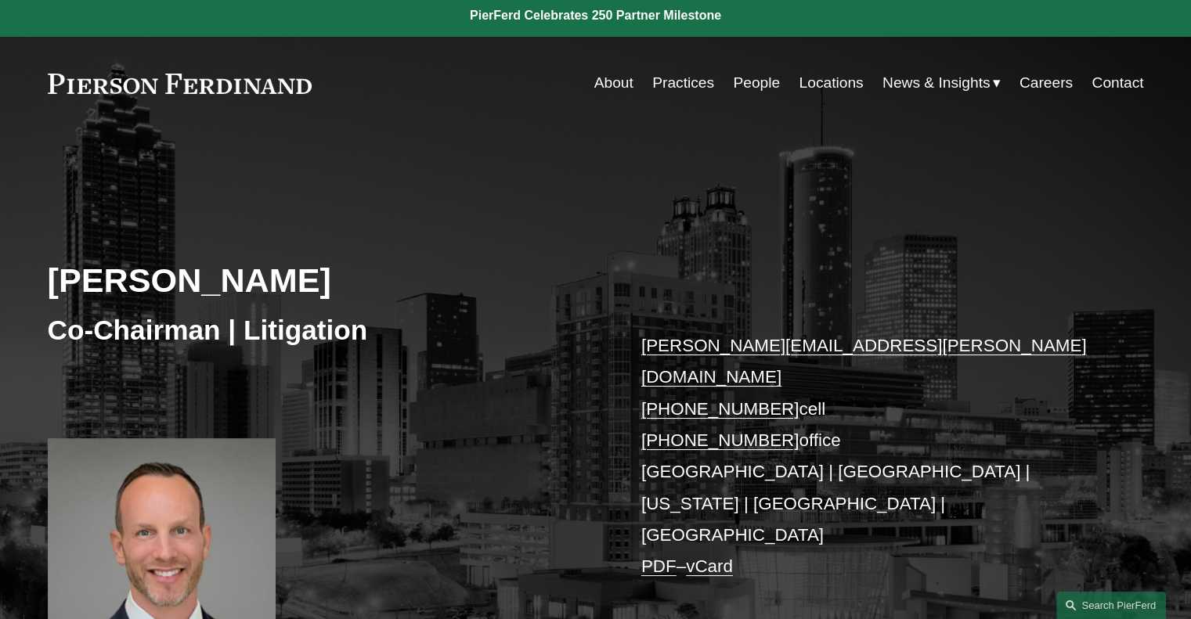
scroll to position [0, 0]
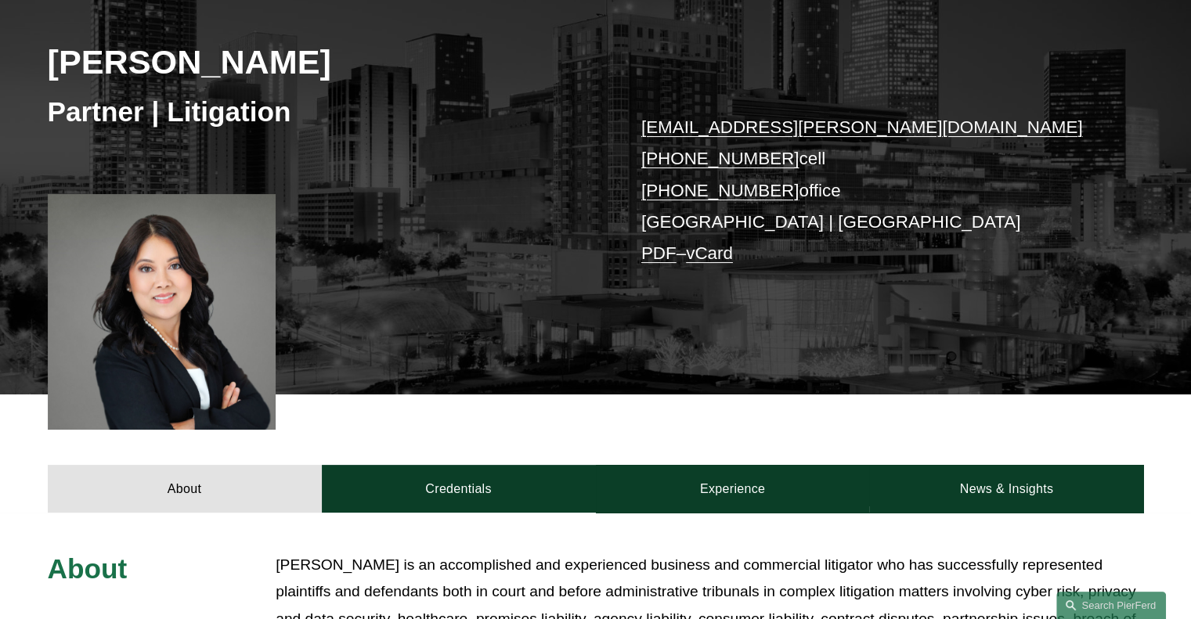
scroll to position [235, 0]
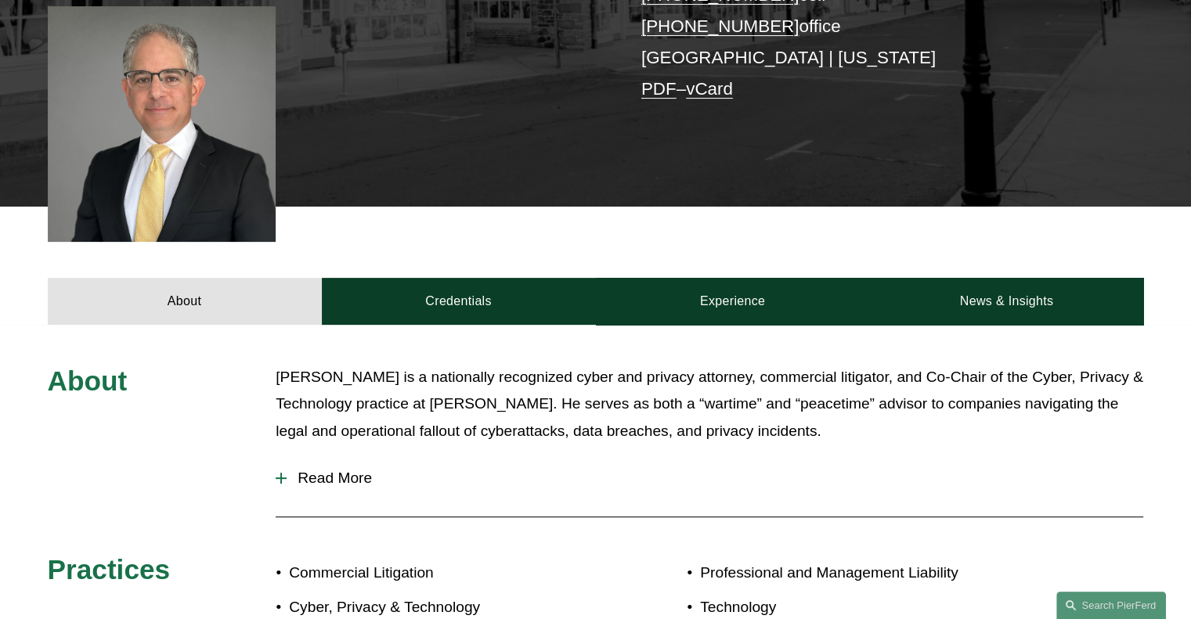
scroll to position [470, 0]
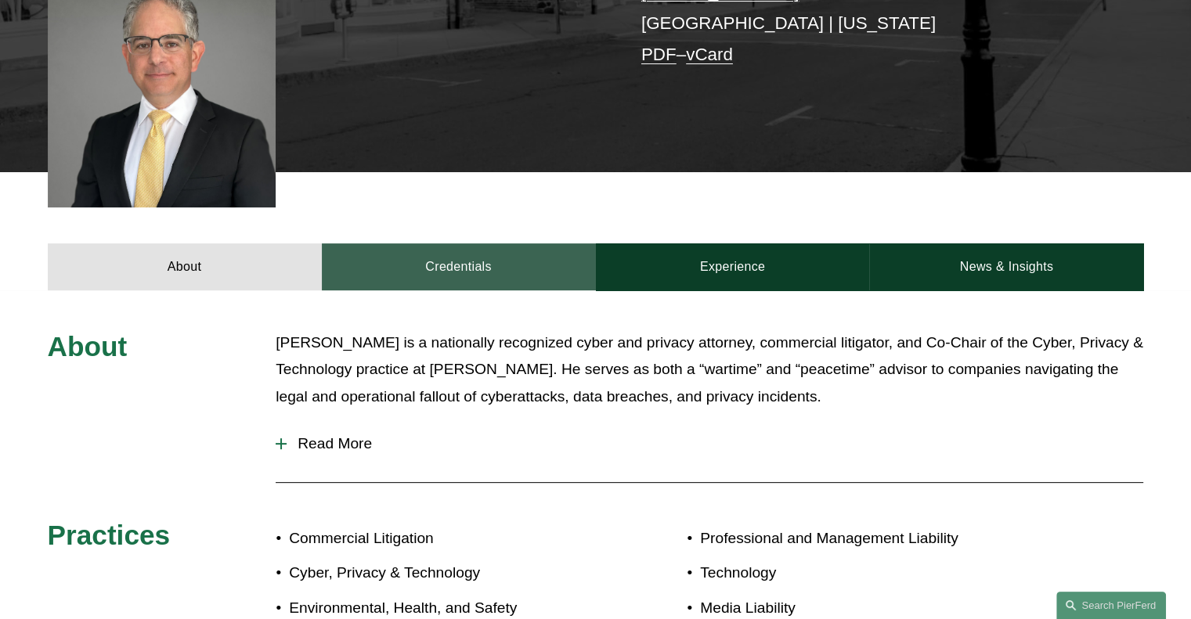
click at [465, 258] on link "Credentials" at bounding box center [459, 267] width 274 height 47
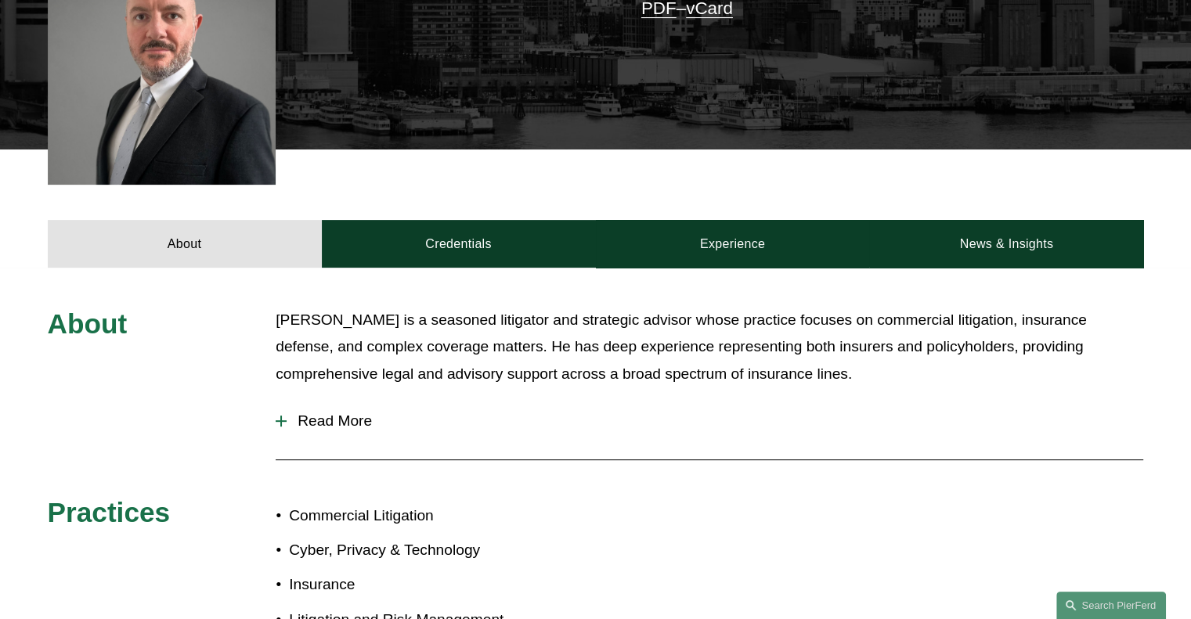
scroll to position [470, 0]
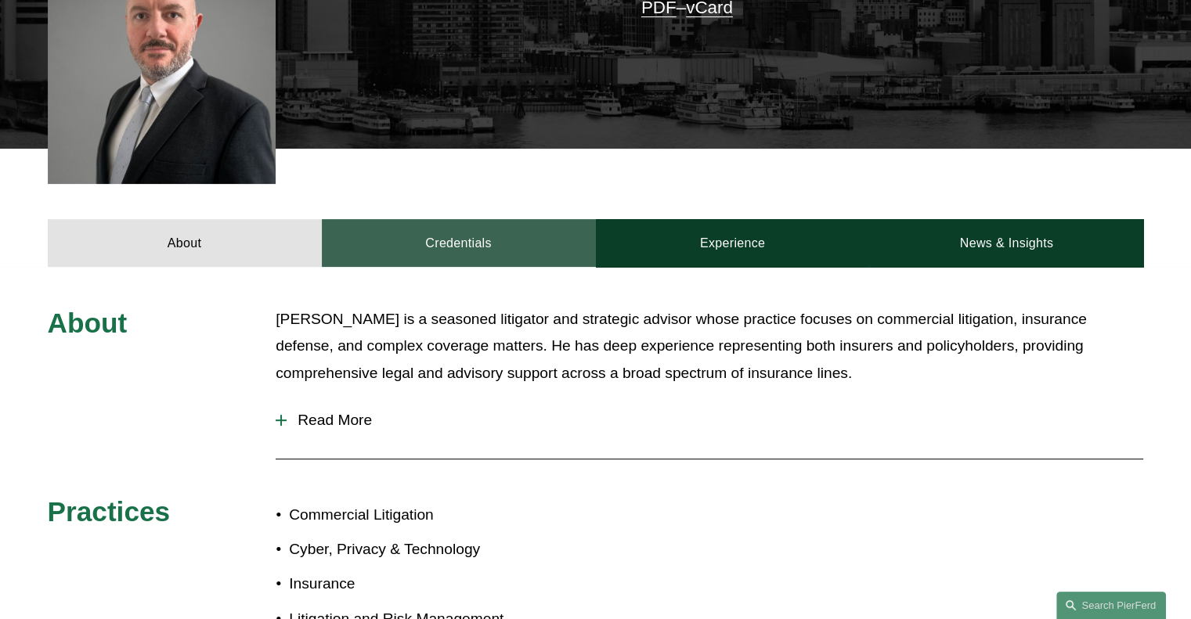
click at [439, 240] on link "Credentials" at bounding box center [459, 242] width 274 height 47
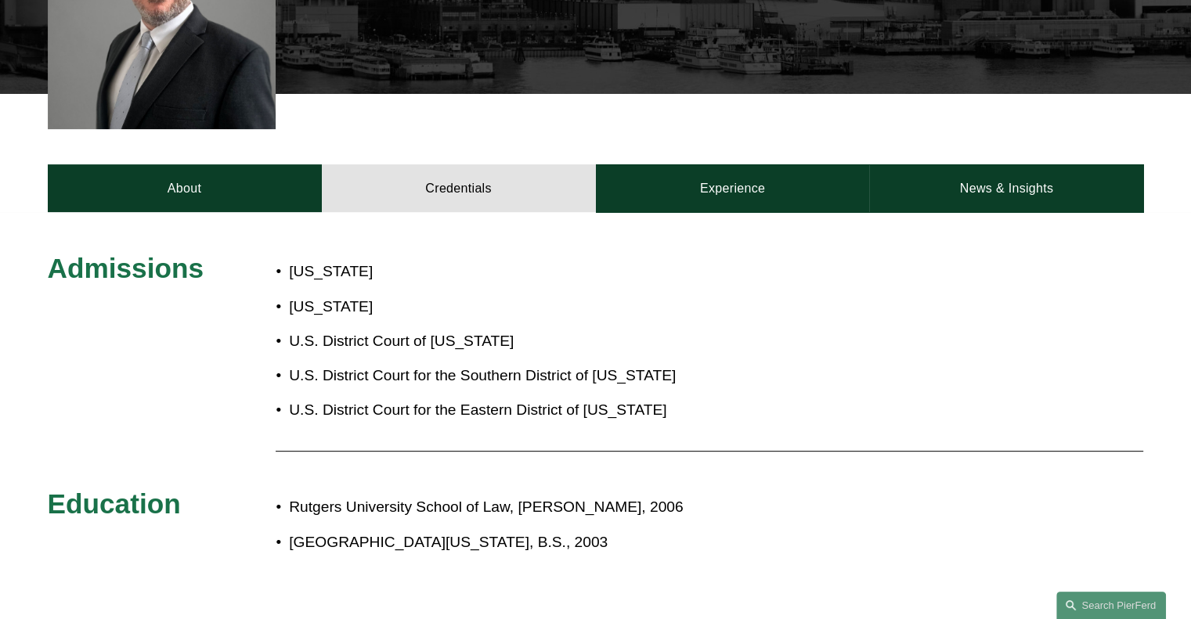
scroll to position [548, 0]
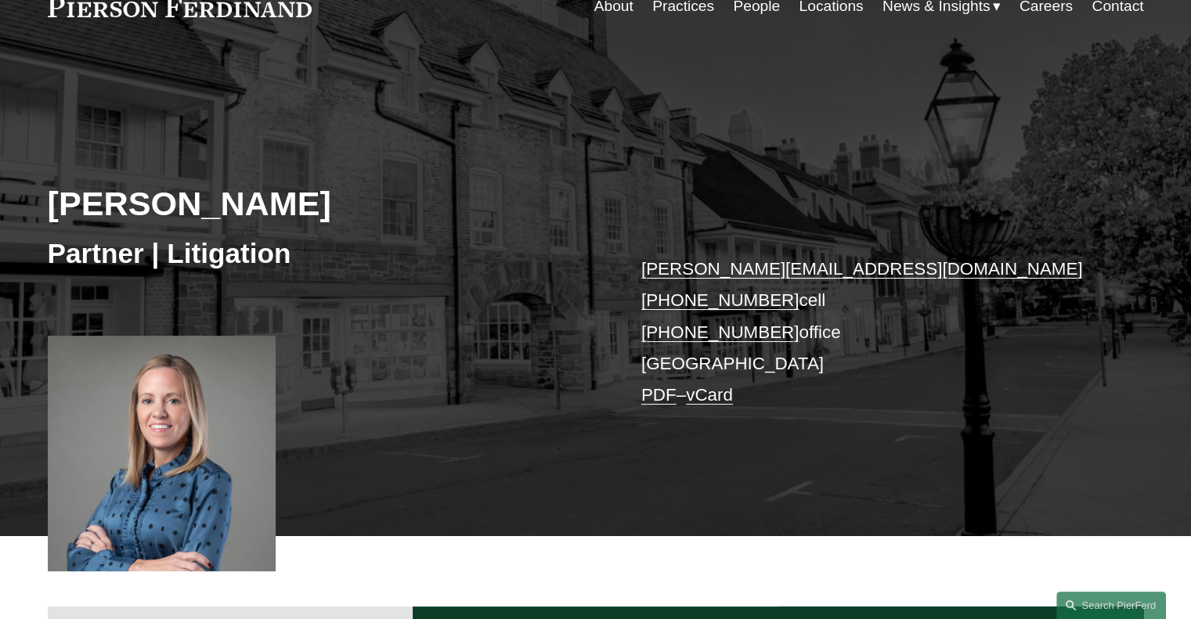
scroll to position [235, 0]
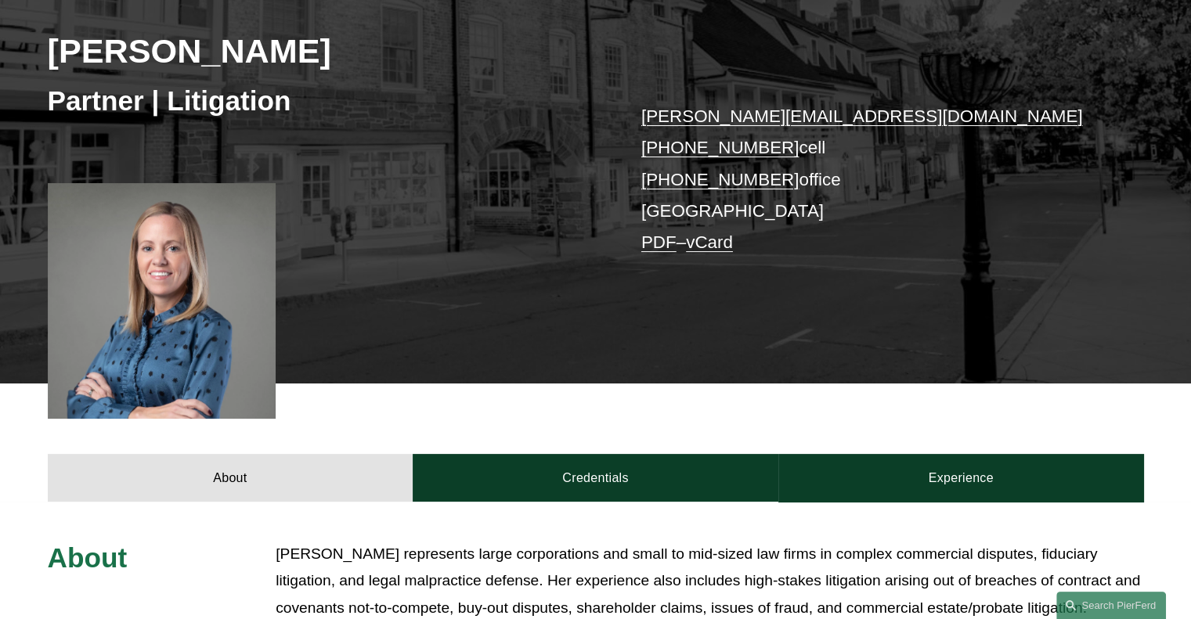
click at [210, 325] on div at bounding box center [162, 301] width 229 height 236
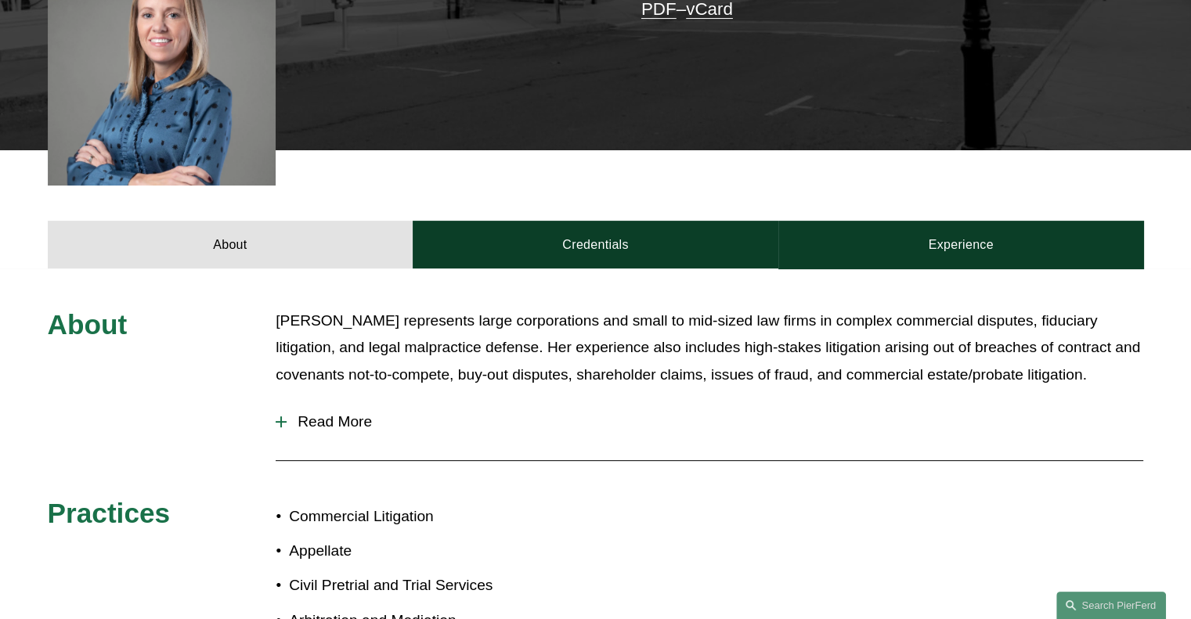
scroll to position [470, 0]
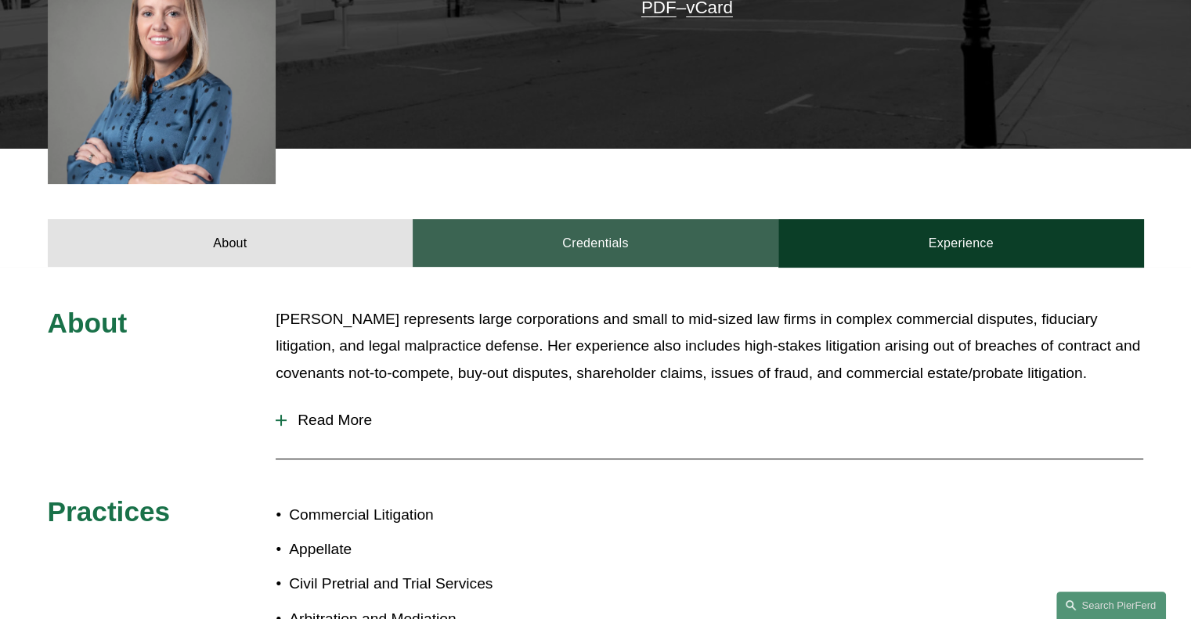
click at [641, 225] on link "Credentials" at bounding box center [596, 242] width 366 height 47
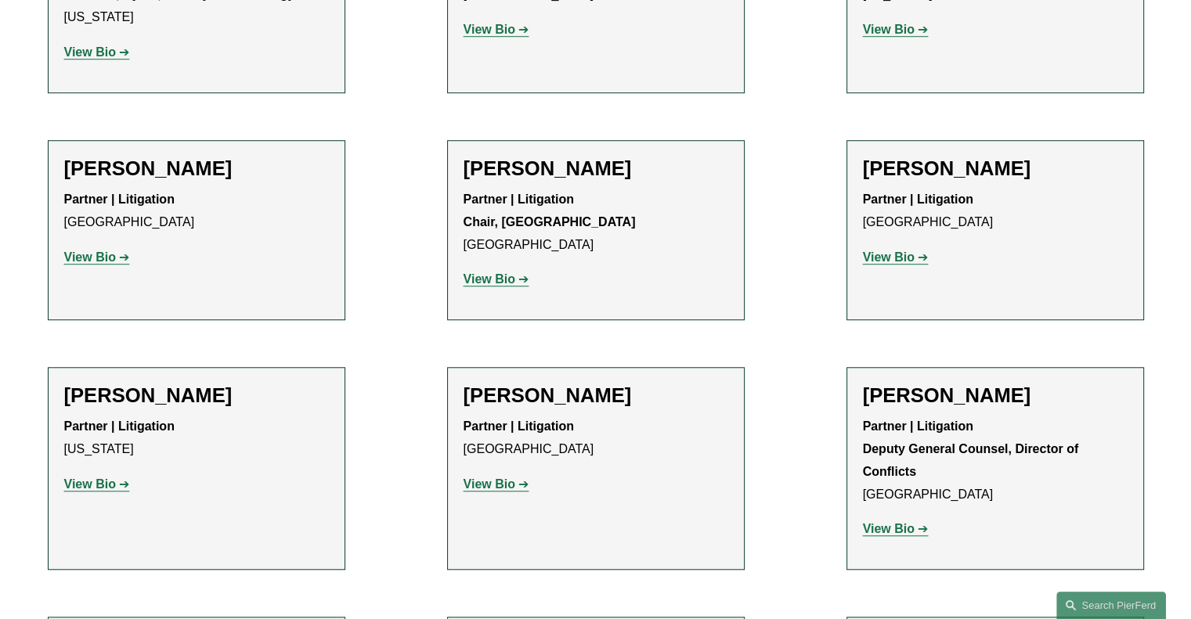
scroll to position [7282, 0]
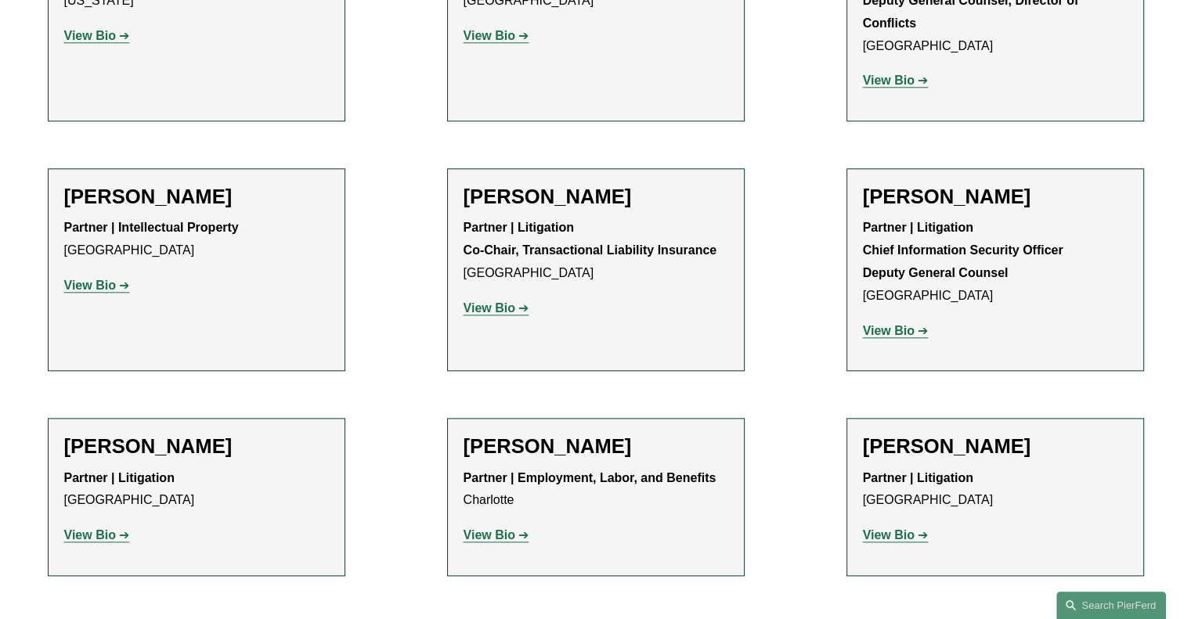
scroll to position [7673, 0]
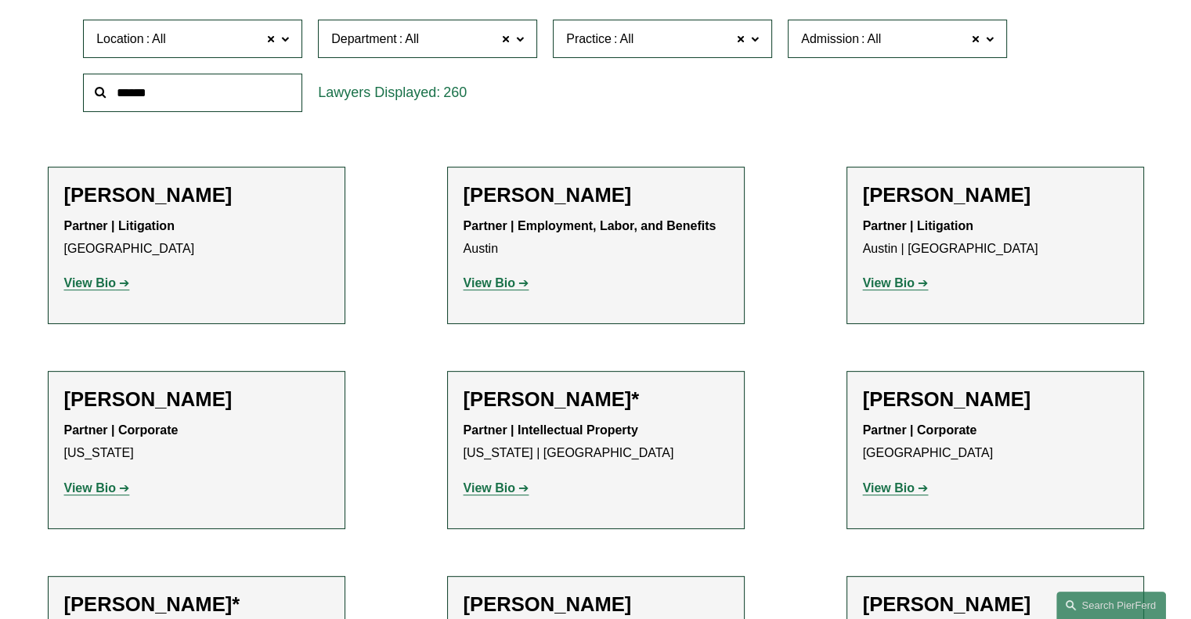
scroll to position [313, 0]
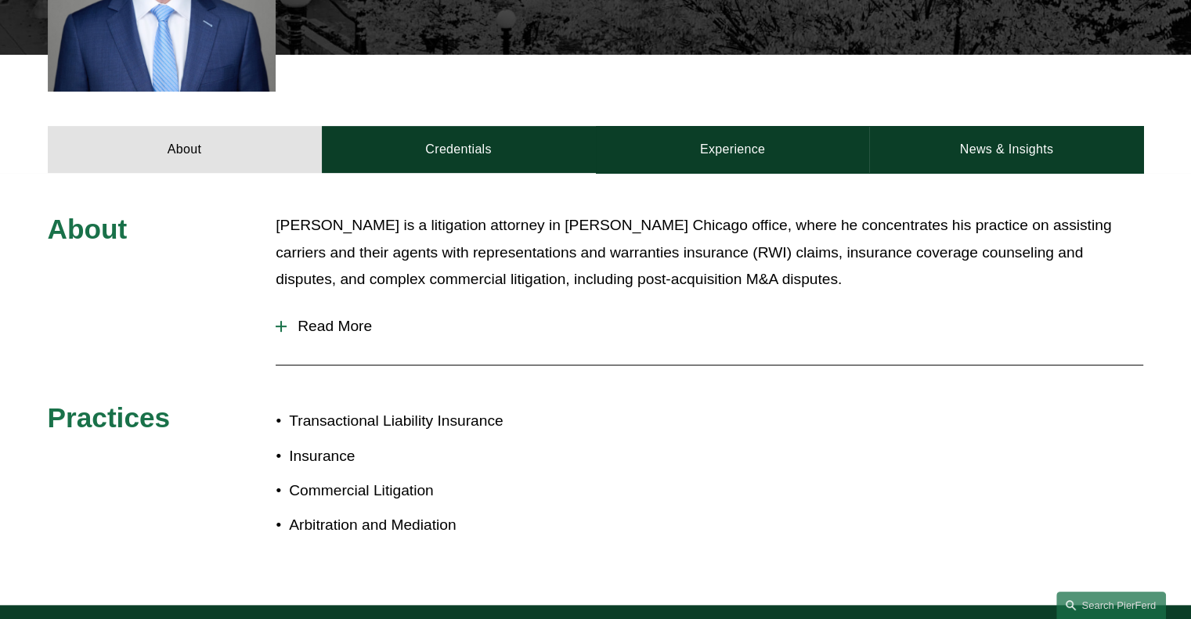
scroll to position [705, 0]
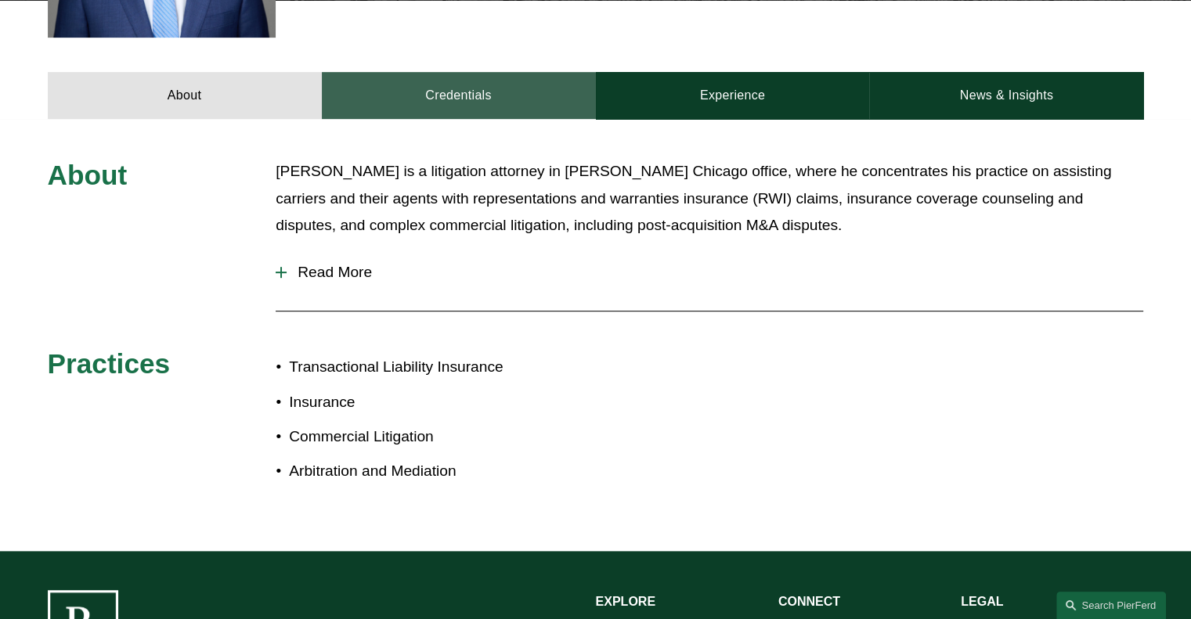
click at [457, 84] on link "Credentials" at bounding box center [459, 95] width 274 height 47
